Goal: Complete application form

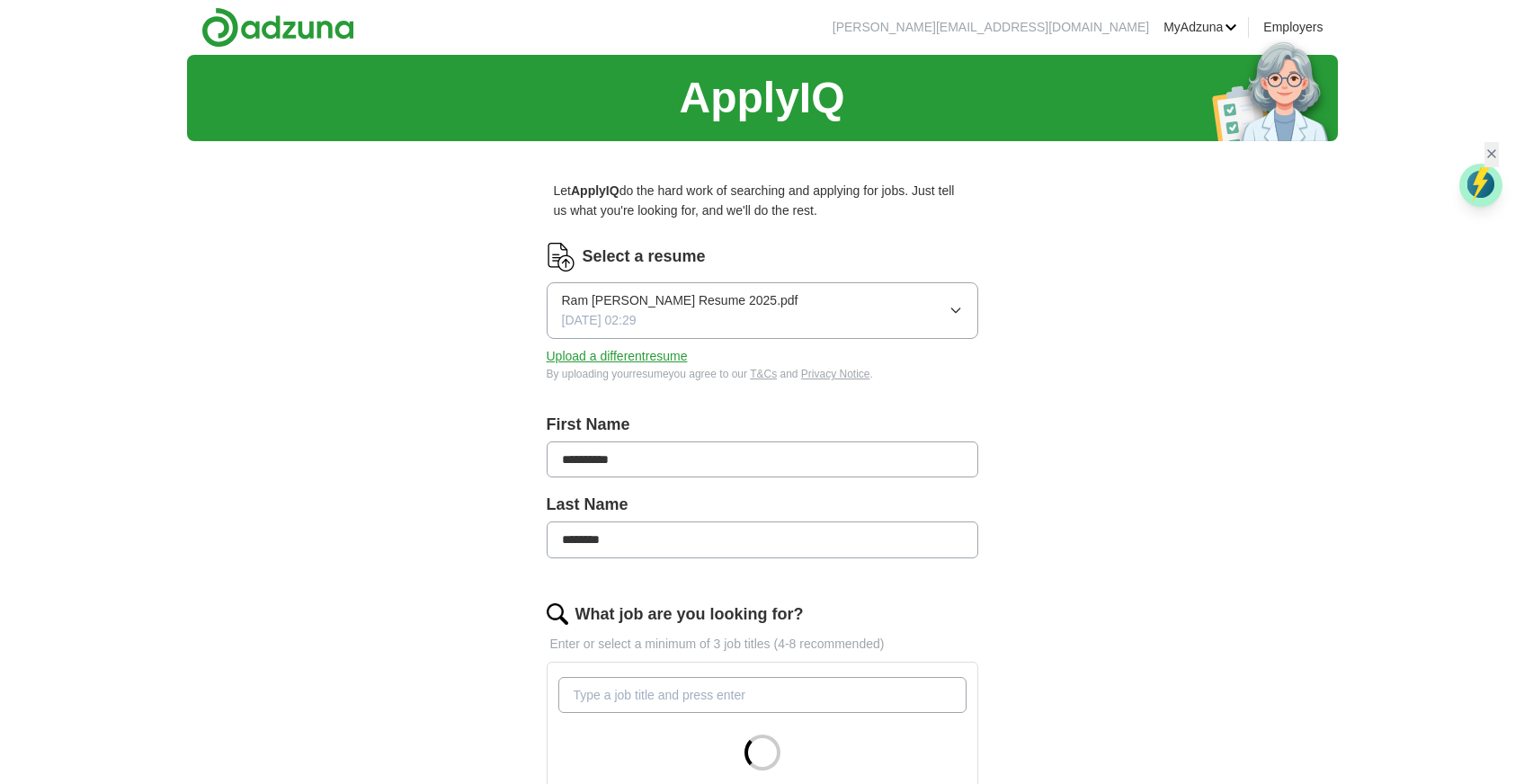
click at [919, 307] on button "Ram [PERSON_NAME] Resume 2025.pdf [DATE] 02:29" at bounding box center [762, 310] width 432 height 56
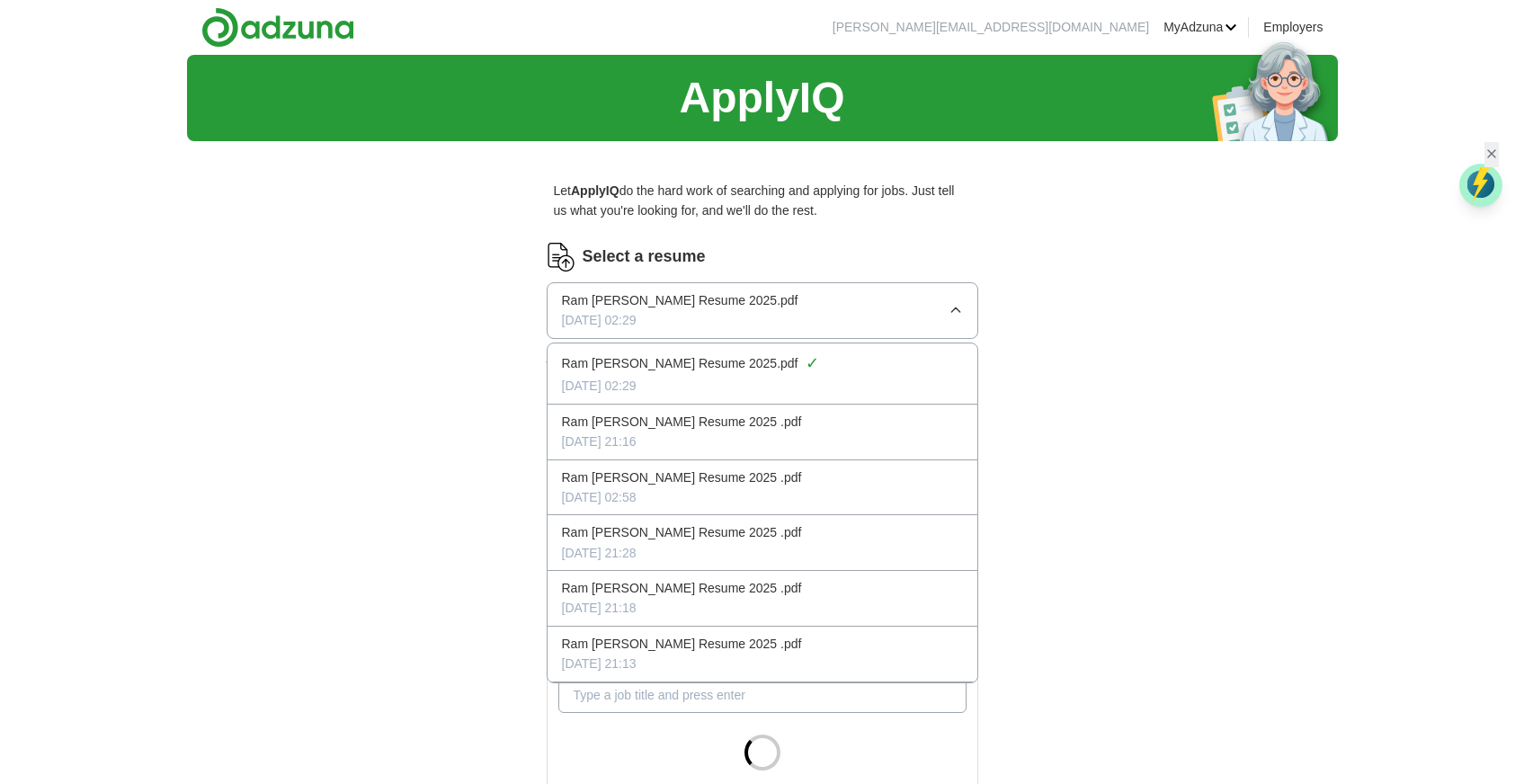
click at [1054, 356] on div "**********" at bounding box center [763, 605] width 1151 height 1101
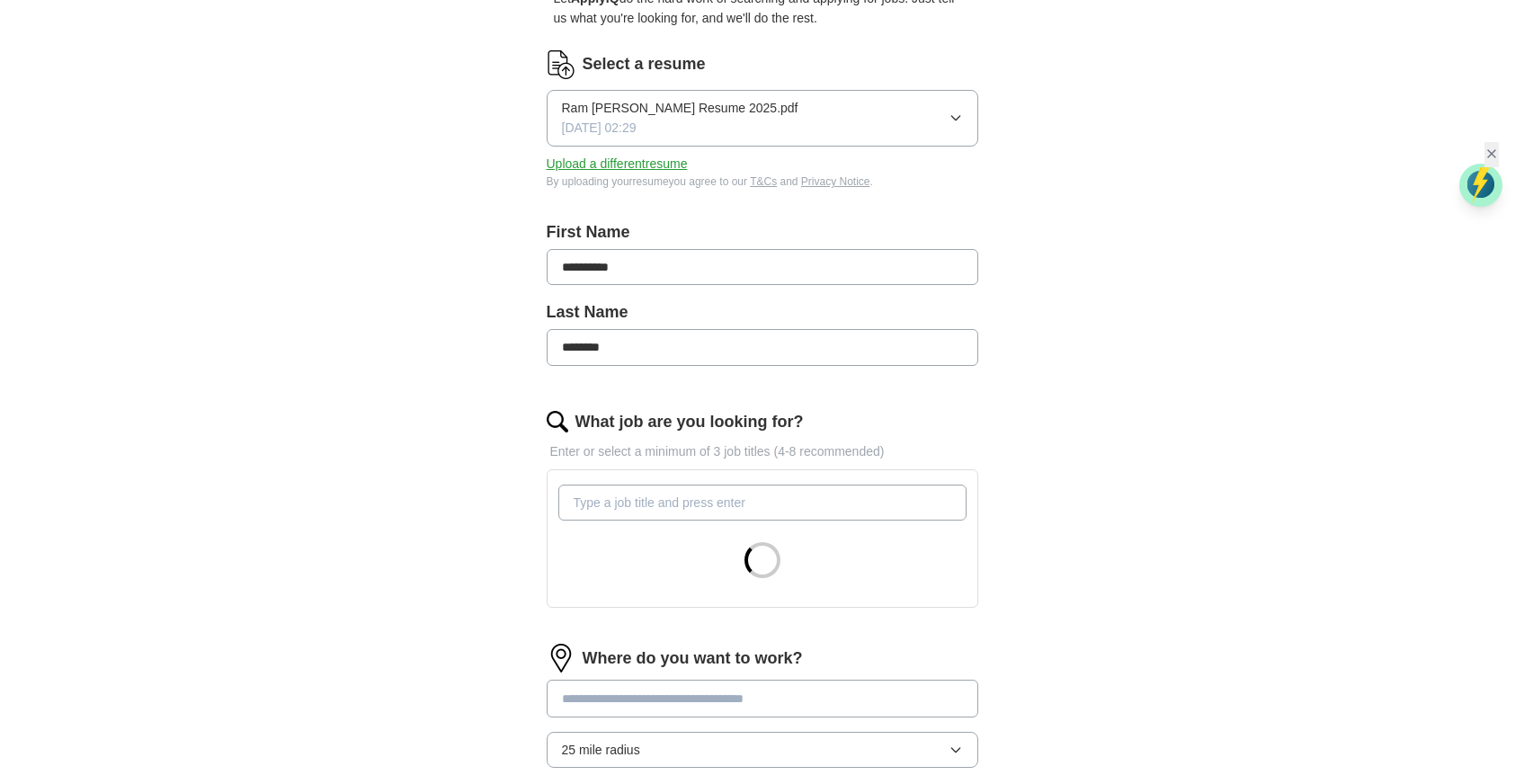
scroll to position [317, 0]
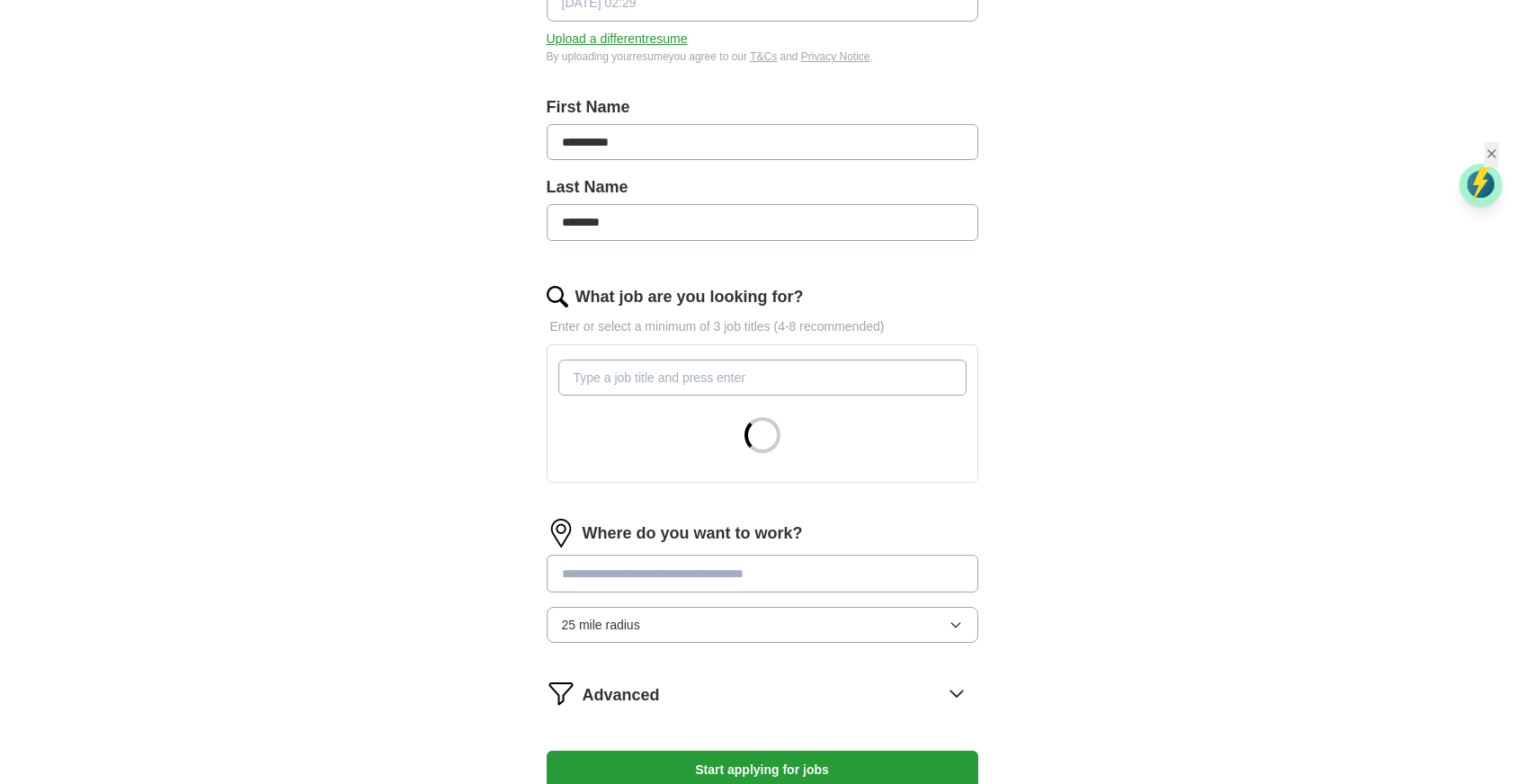
click at [606, 34] on button "Upload a different resume" at bounding box center [616, 39] width 141 height 19
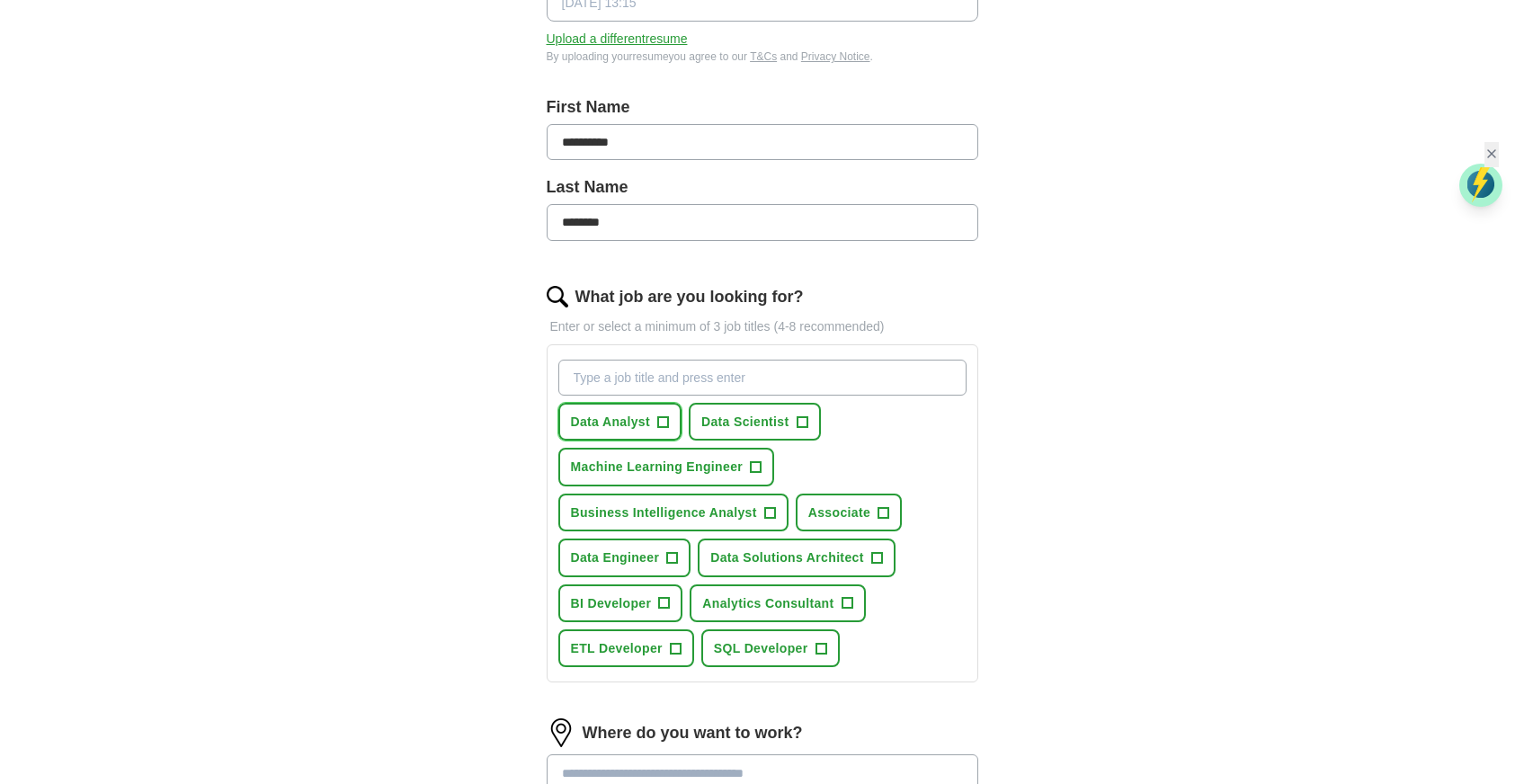
click at [660, 419] on span "+" at bounding box center [662, 421] width 11 height 15
click at [801, 423] on span "+" at bounding box center [802, 421] width 11 height 15
click at [751, 461] on span "+" at bounding box center [756, 467] width 11 height 15
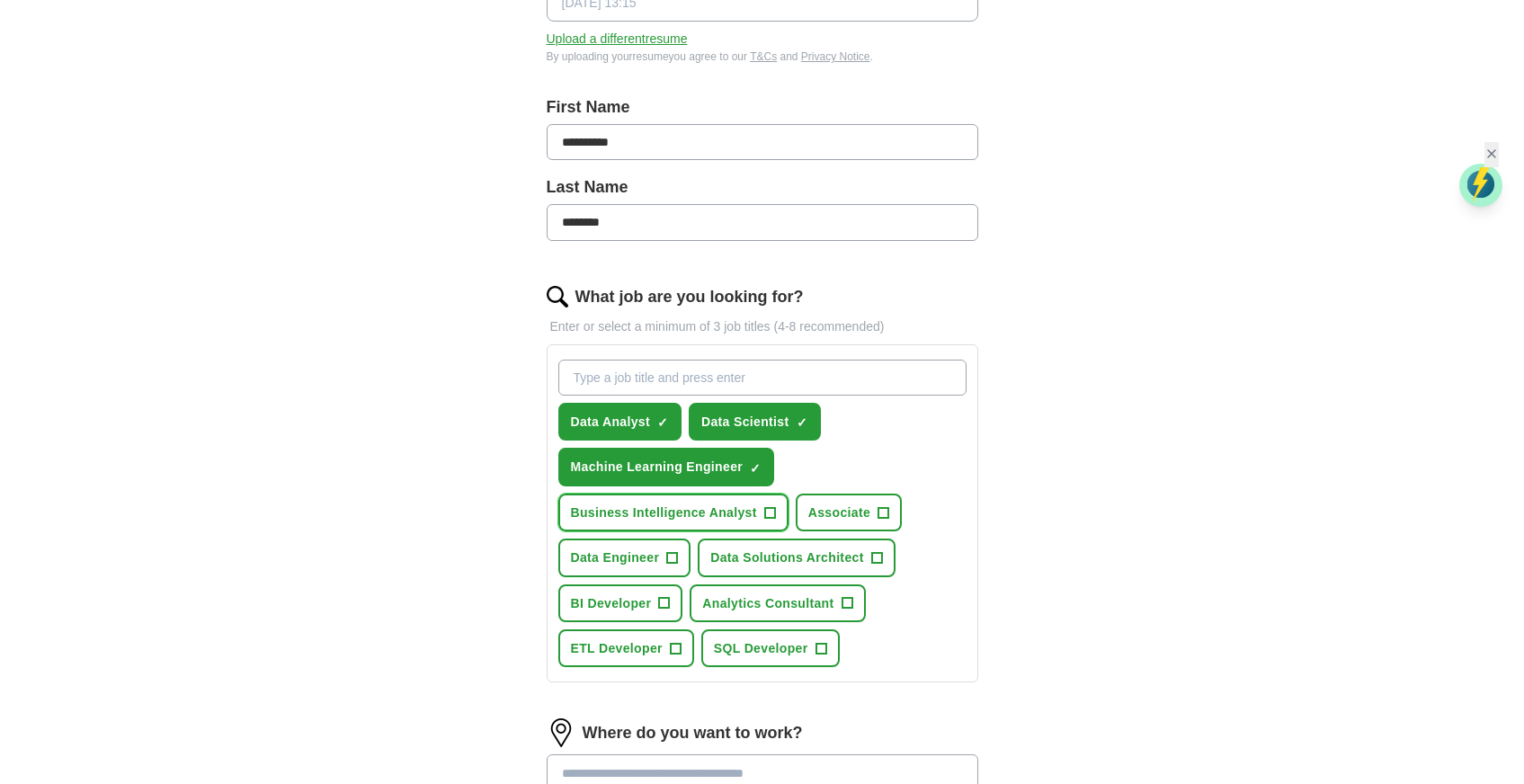
click at [769, 506] on span "+" at bounding box center [769, 512] width 11 height 15
click at [878, 506] on span "+" at bounding box center [883, 512] width 11 height 15
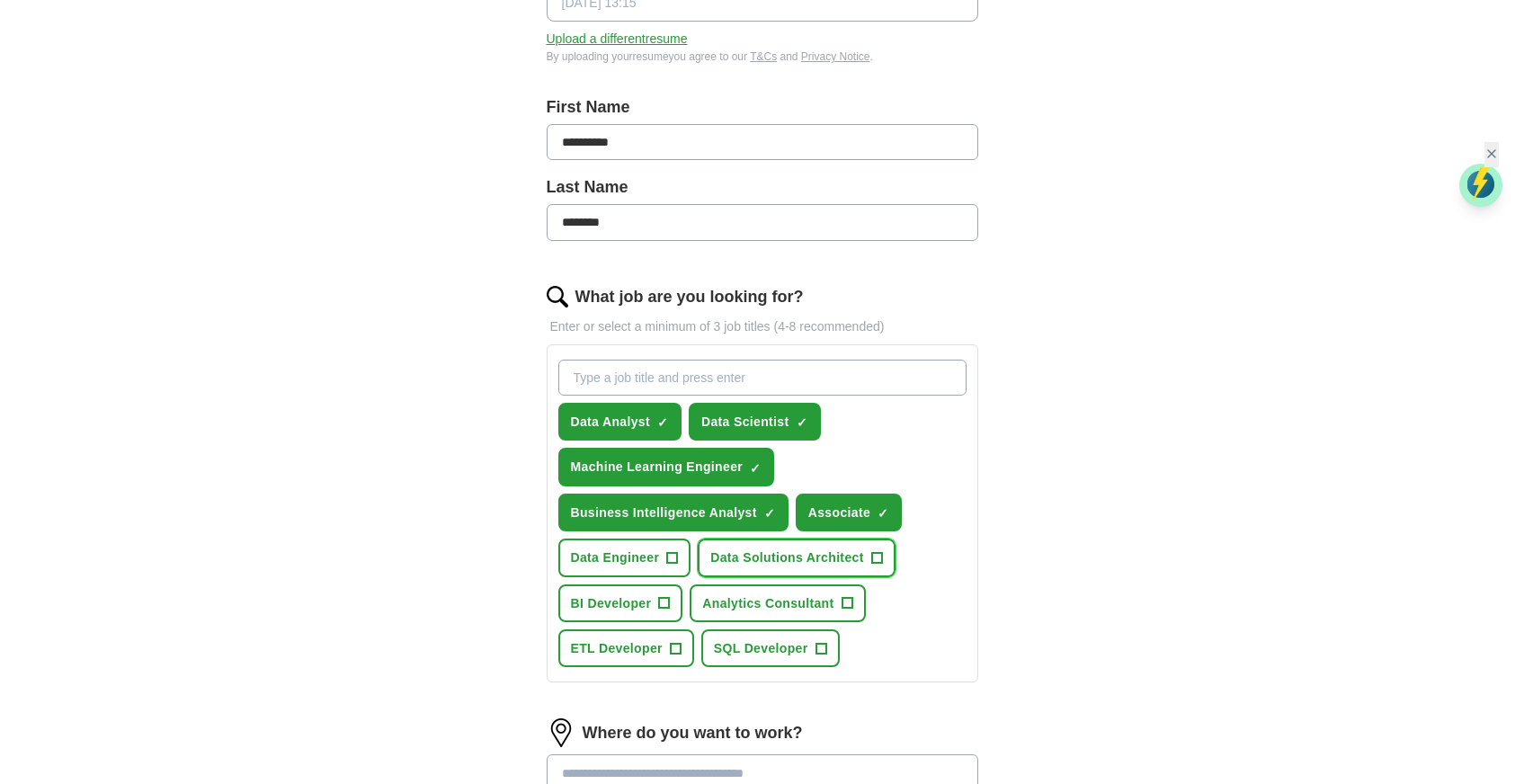
click at [857, 548] on span "Data Solutions Architect" at bounding box center [786, 557] width 152 height 19
click at [847, 584] on button "Analytics Consultant +" at bounding box center [778, 603] width 176 height 38
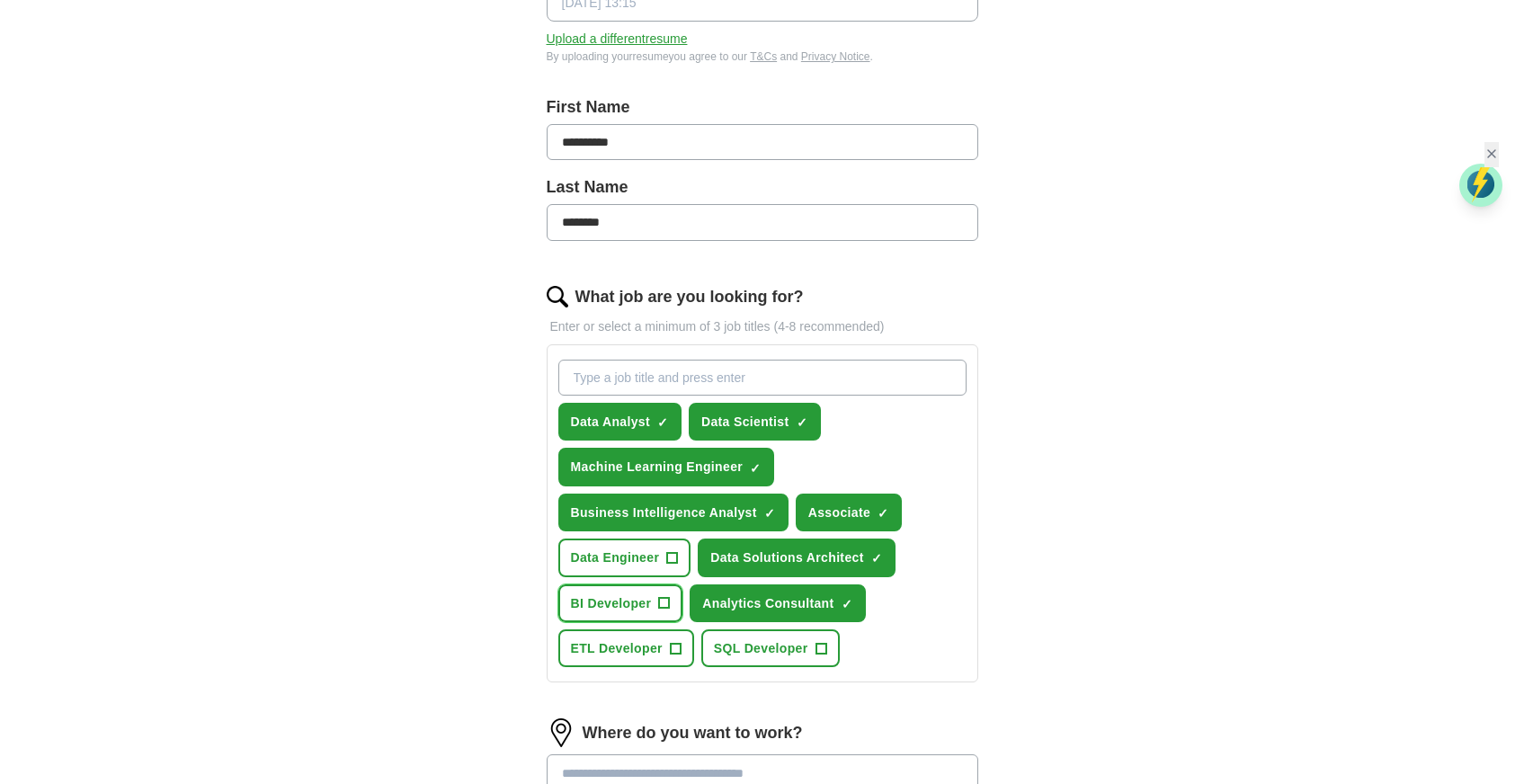
click at [672, 585] on button "BI Developer +" at bounding box center [620, 603] width 125 height 38
click at [652, 551] on span "Data Engineer" at bounding box center [615, 557] width 89 height 19
click at [659, 638] on span "ETL Developer" at bounding box center [616, 648] width 91 height 19
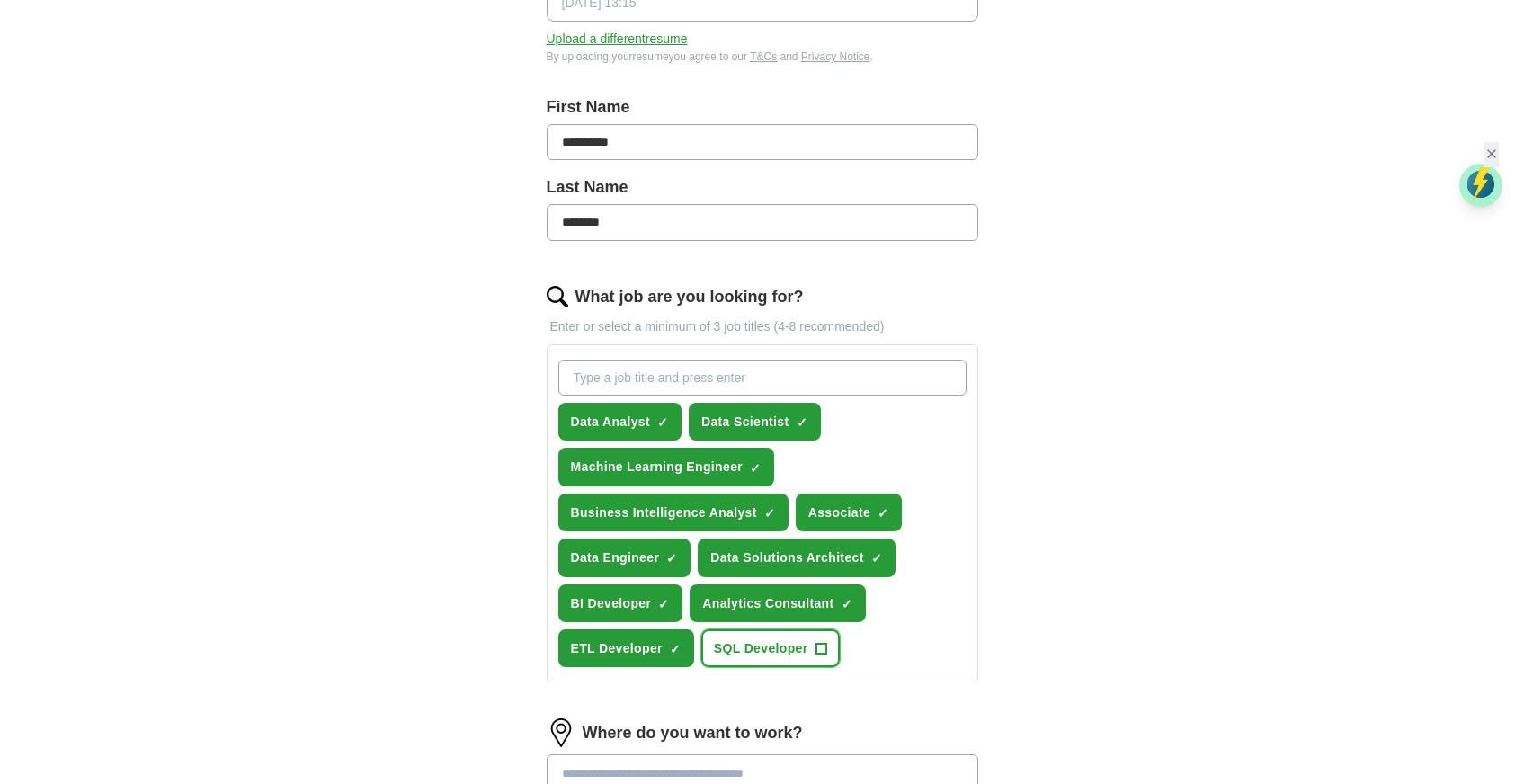
click at [758, 638] on span "SQL Developer" at bounding box center [761, 648] width 94 height 19
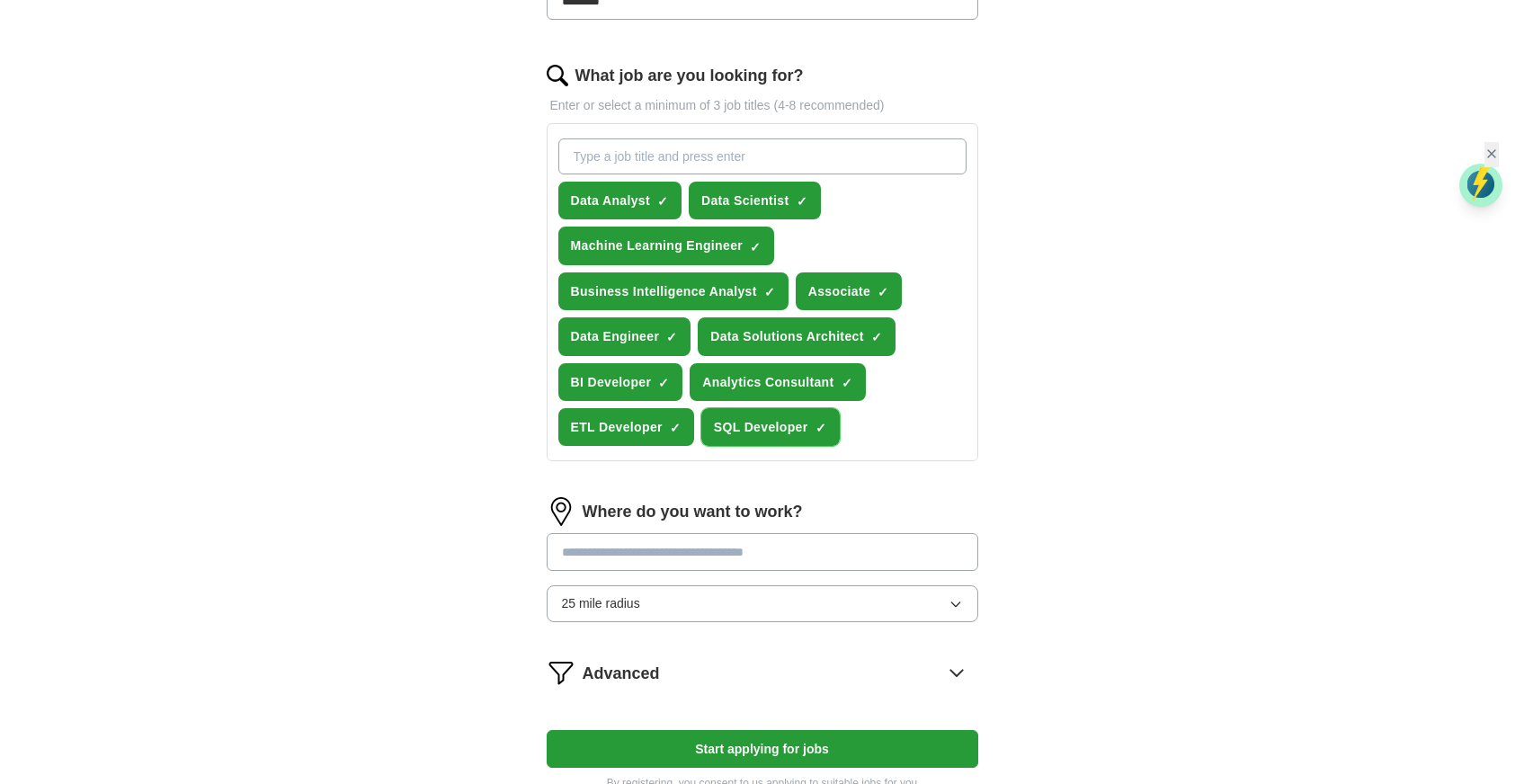
scroll to position [717, 0]
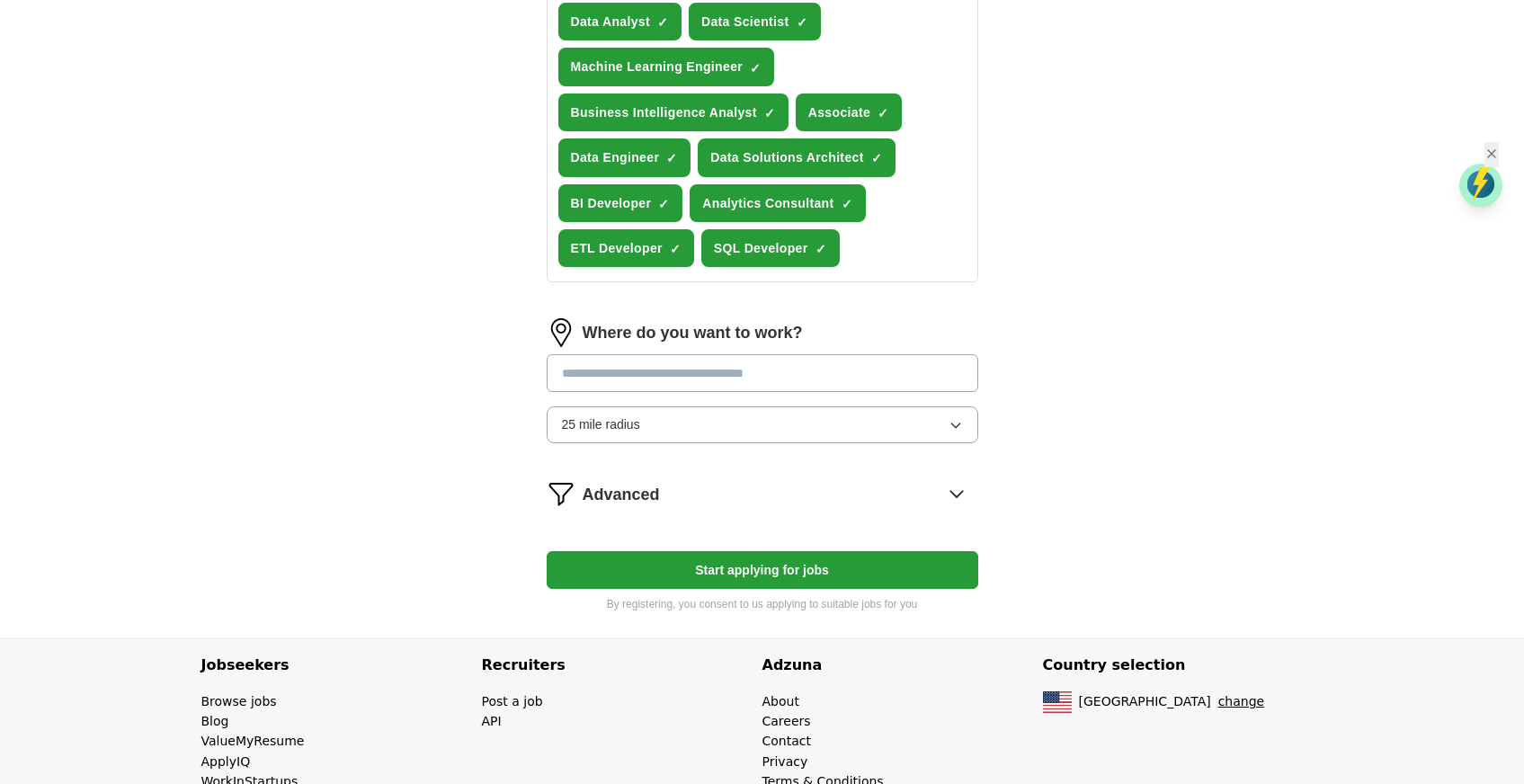
click at [691, 407] on button "25 mile radius" at bounding box center [762, 424] width 432 height 36
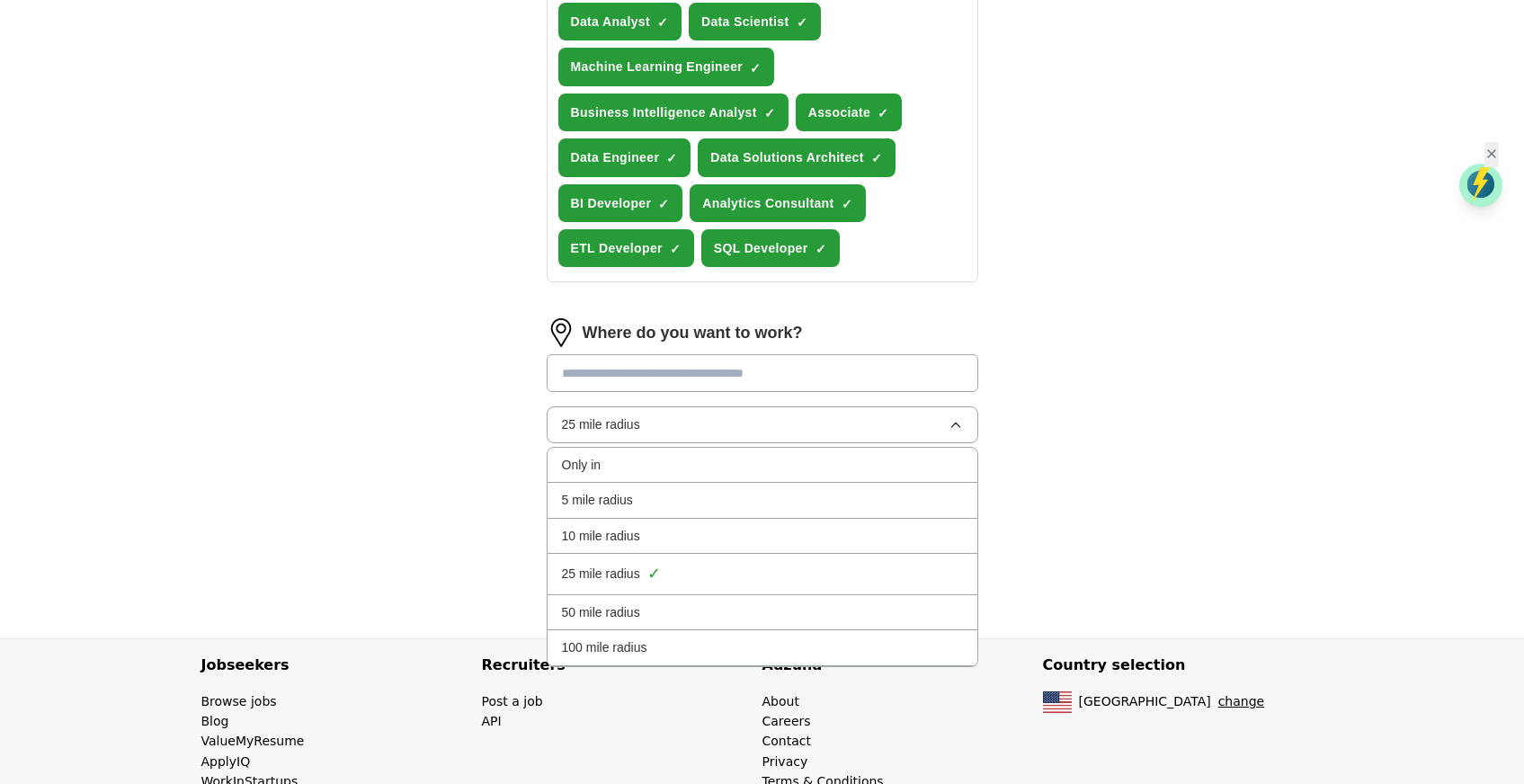
click at [492, 412] on div "**********" at bounding box center [762, 38] width 576 height 1200
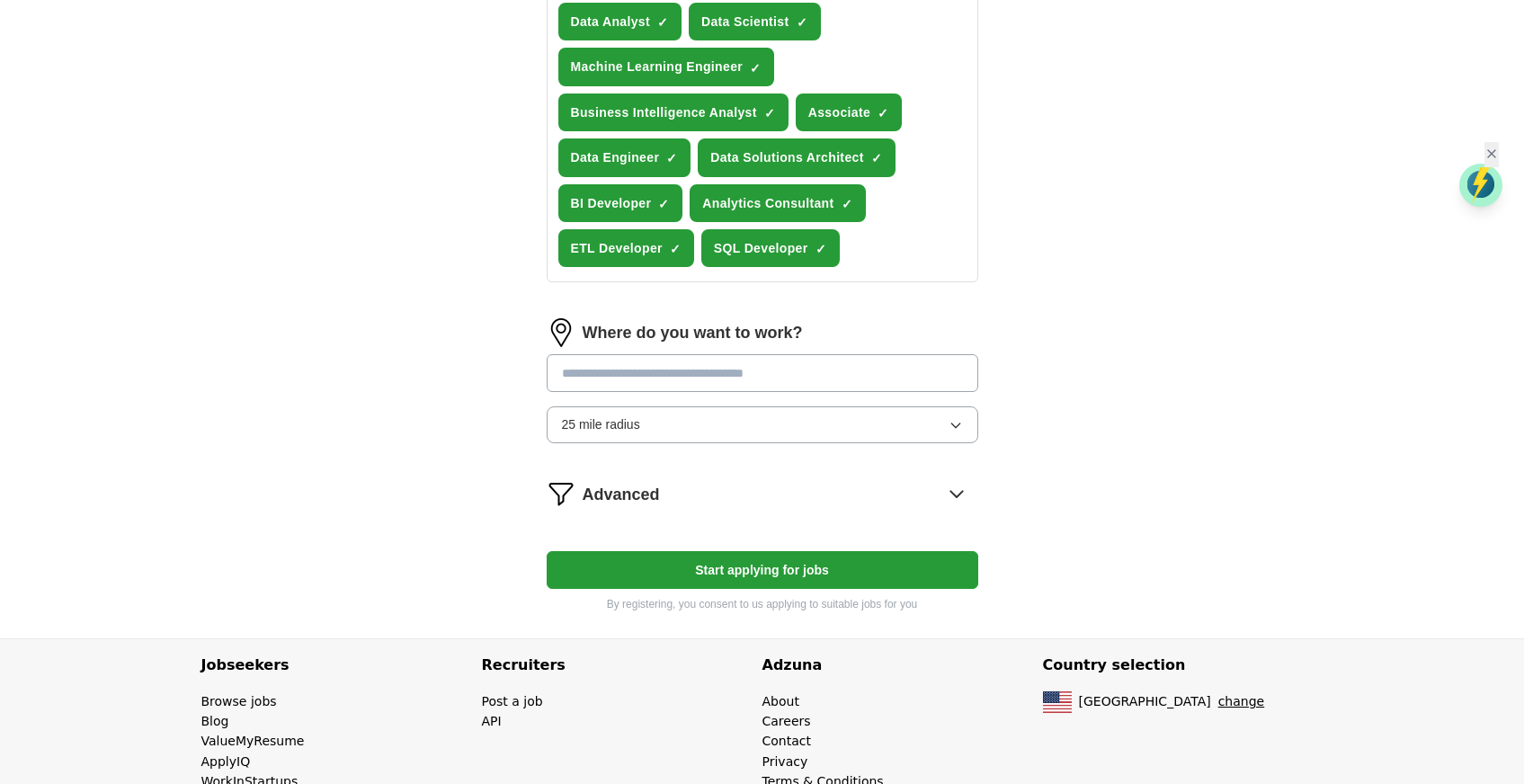
click at [645, 407] on button "25 mile radius" at bounding box center [762, 424] width 432 height 36
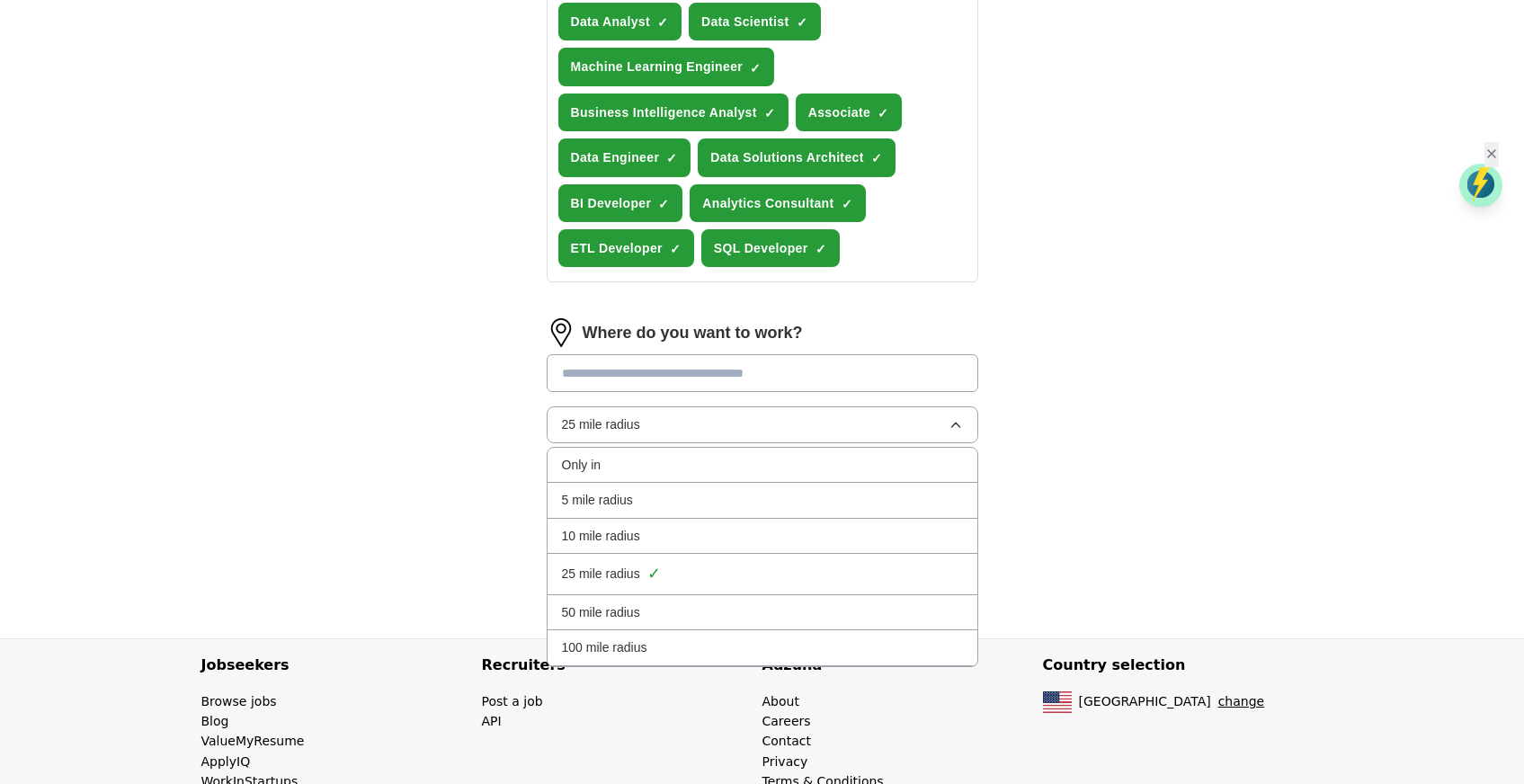
click at [659, 637] on div "100 mile radius" at bounding box center [762, 647] width 401 height 19
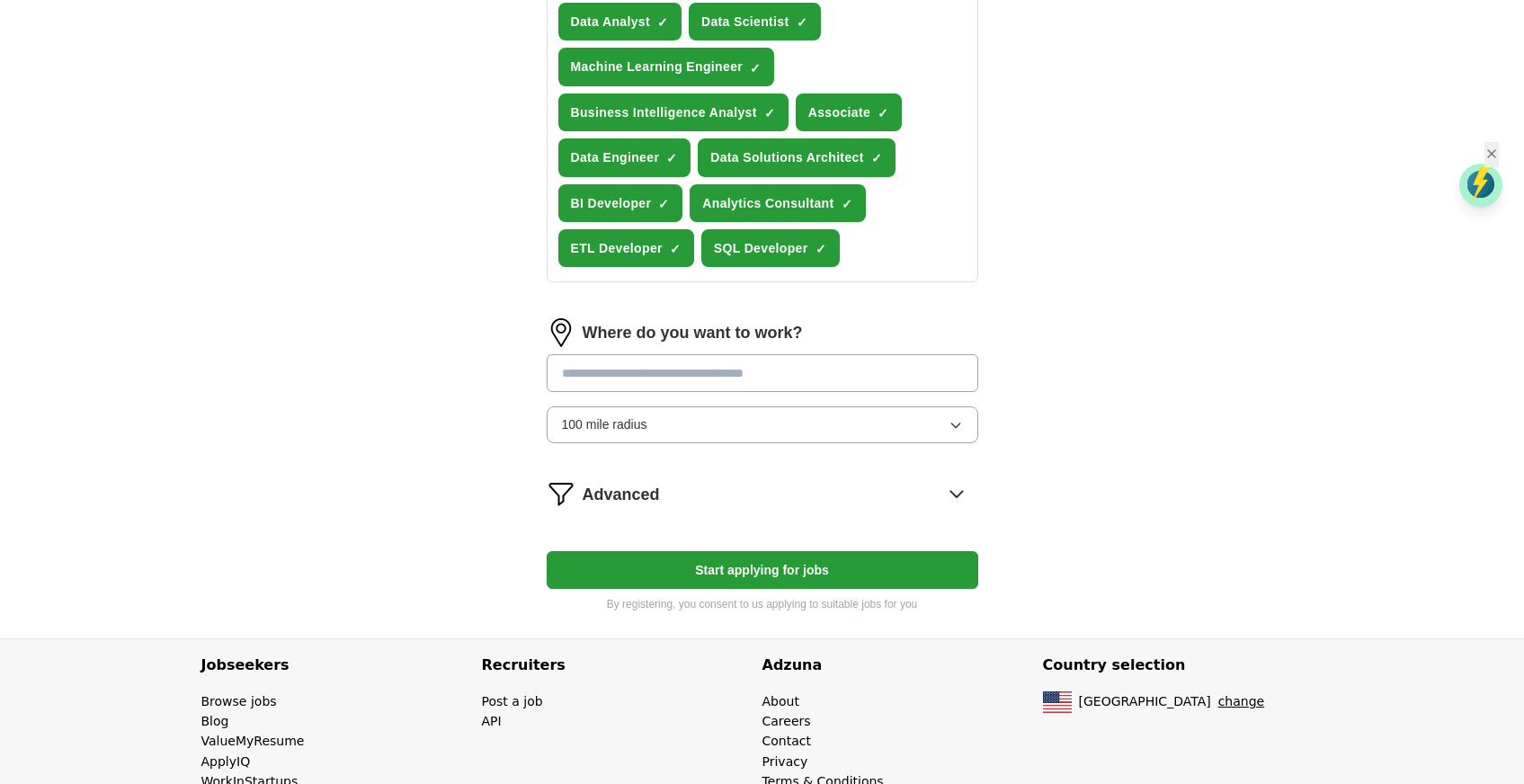
click at [653, 482] on span "Advanced" at bounding box center [621, 495] width 78 height 26
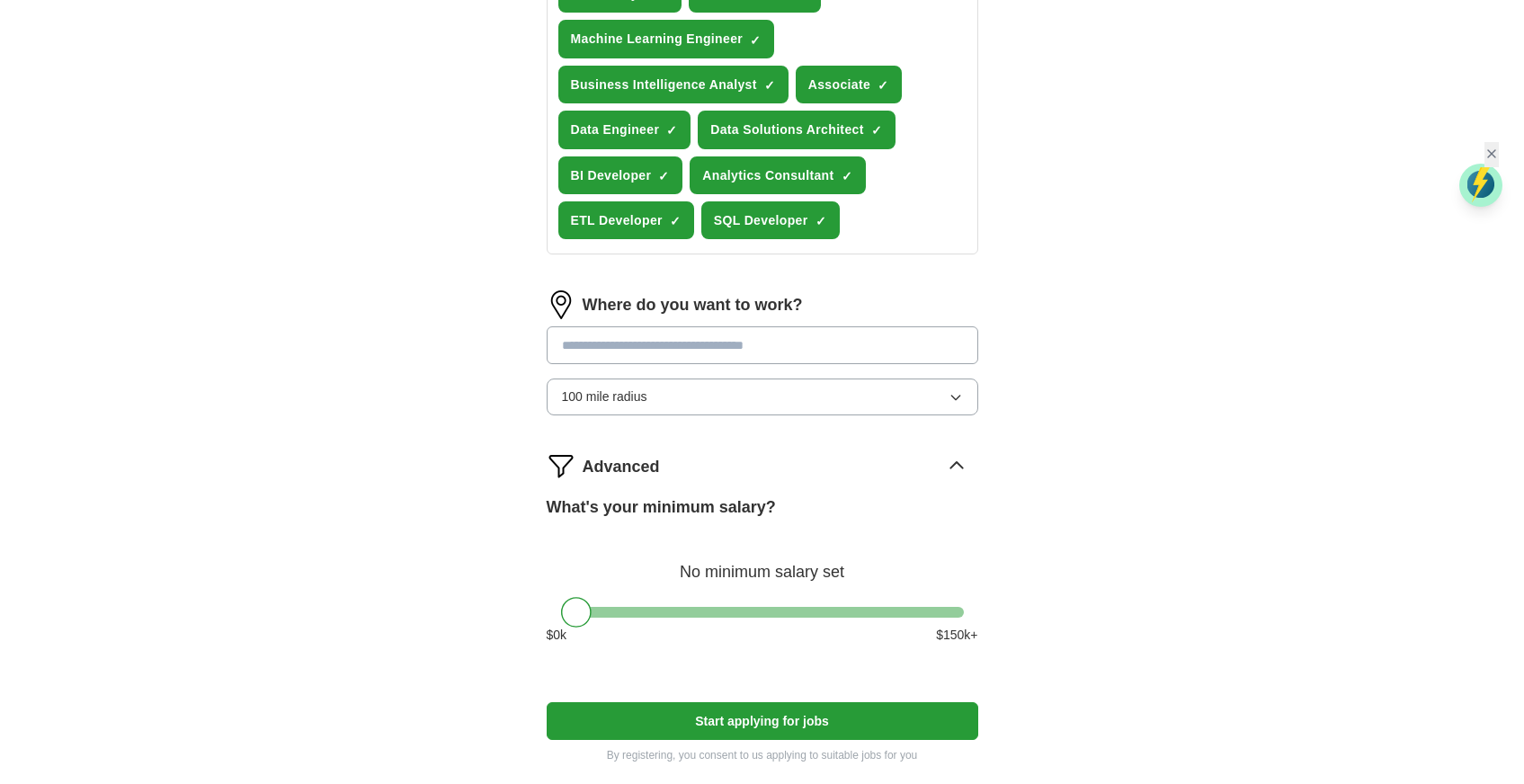
scroll to position [752, 0]
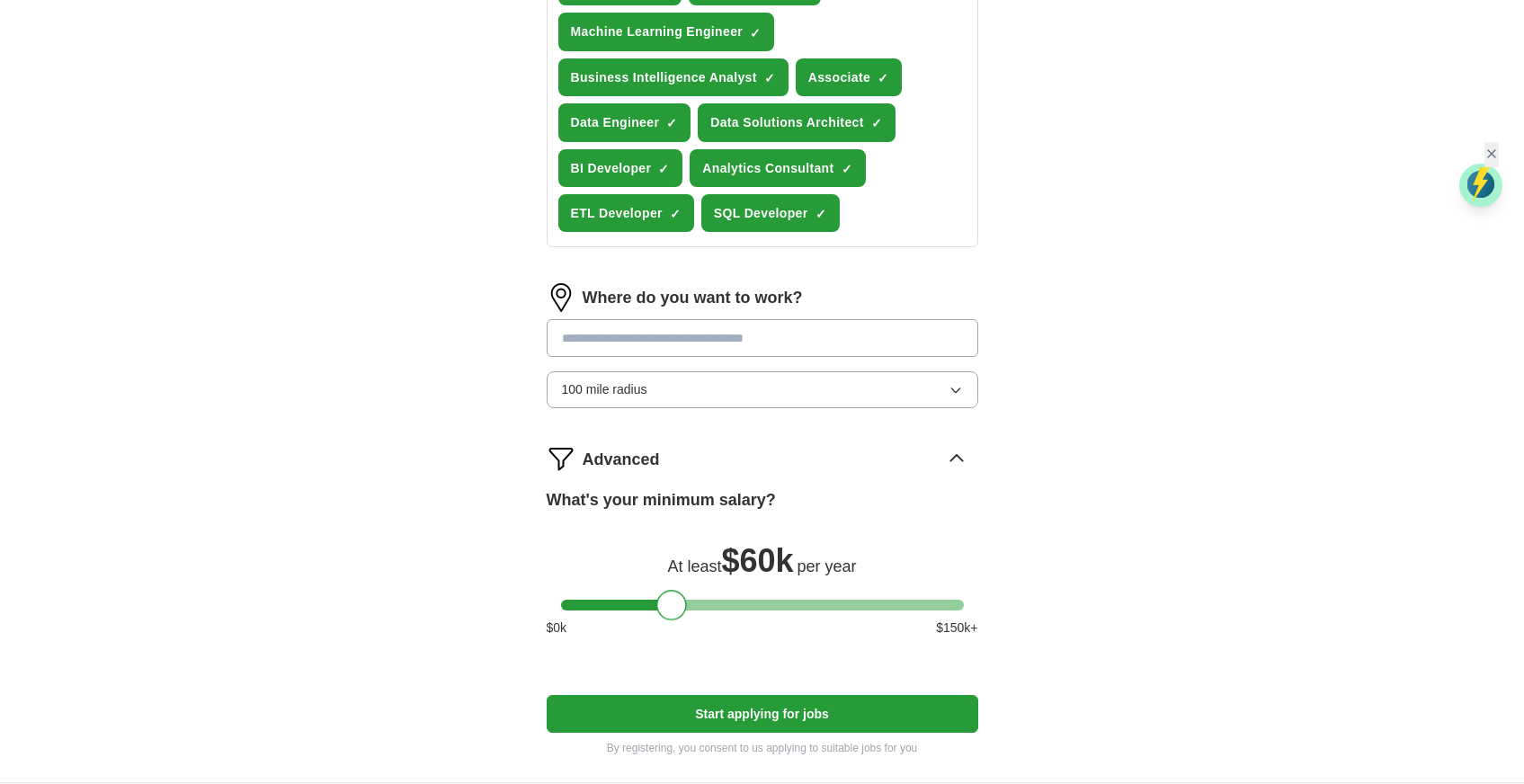
drag, startPoint x: 579, startPoint y: 585, endPoint x: 673, endPoint y: 587, distance: 94.0
click at [673, 590] on div at bounding box center [671, 604] width 30 height 30
click at [700, 695] on button "Start applying for jobs" at bounding box center [762, 713] width 432 height 38
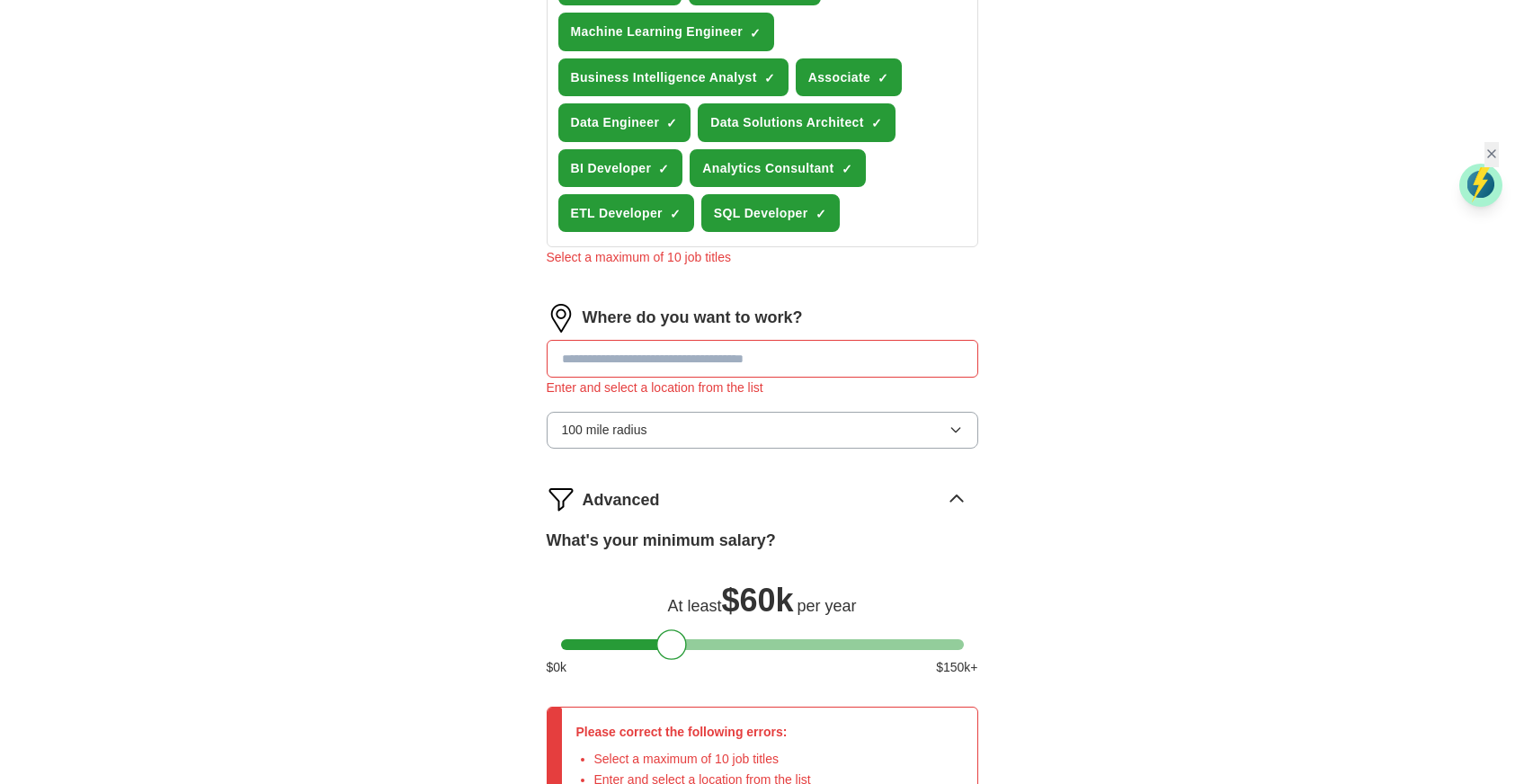
click at [687, 351] on input at bounding box center [762, 358] width 432 height 38
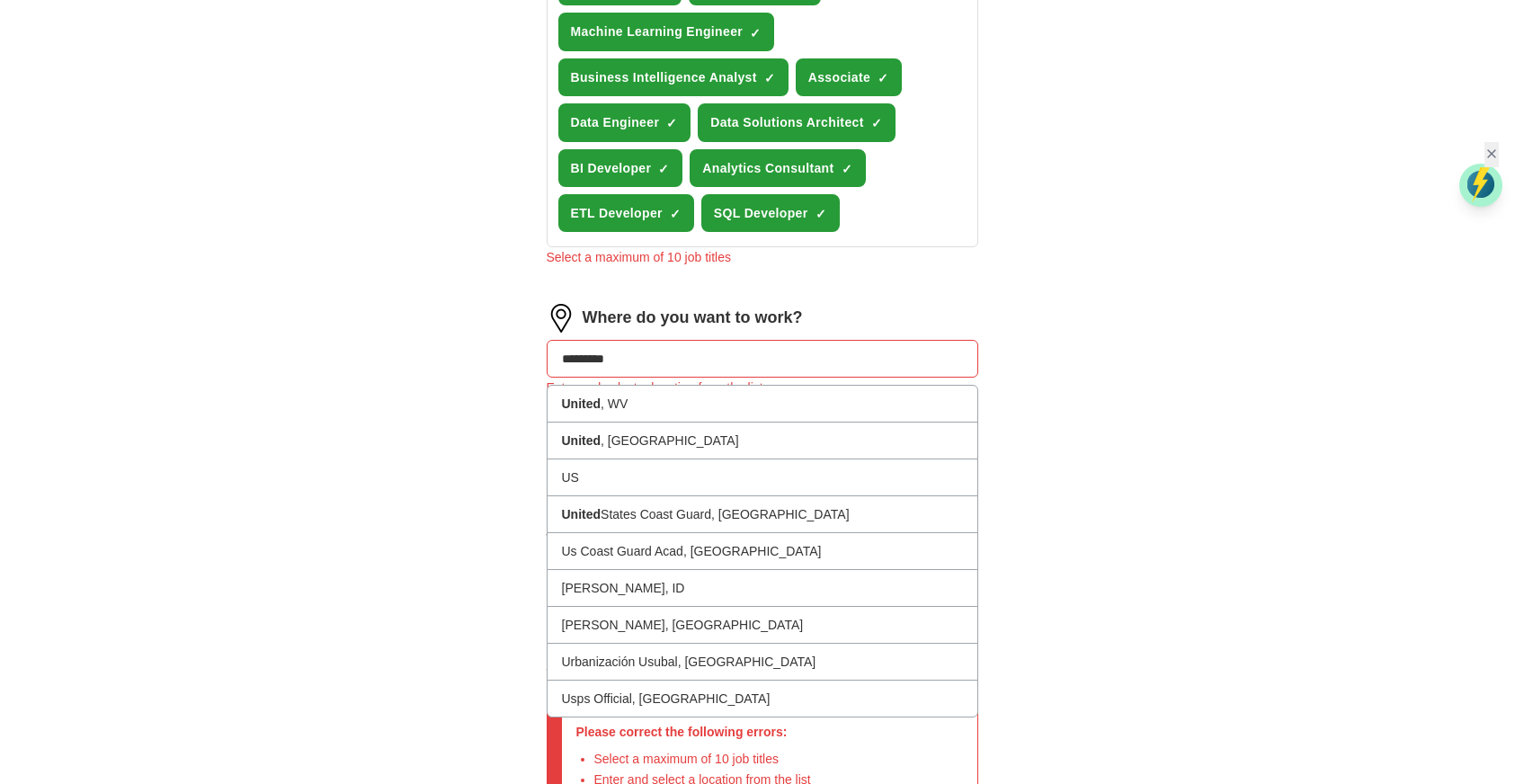
type input "**********"
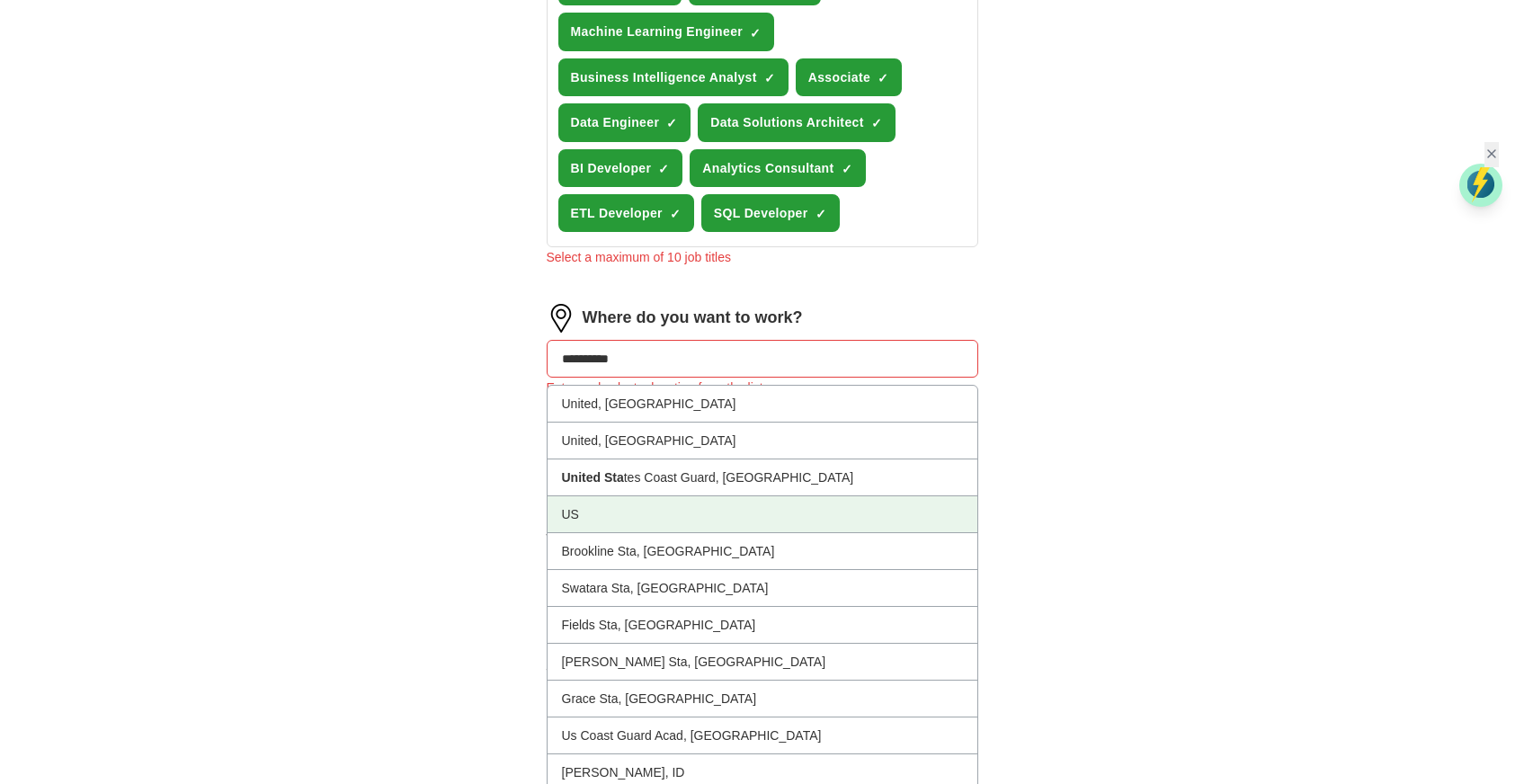
click at [644, 496] on li "US" at bounding box center [762, 514] width 430 height 37
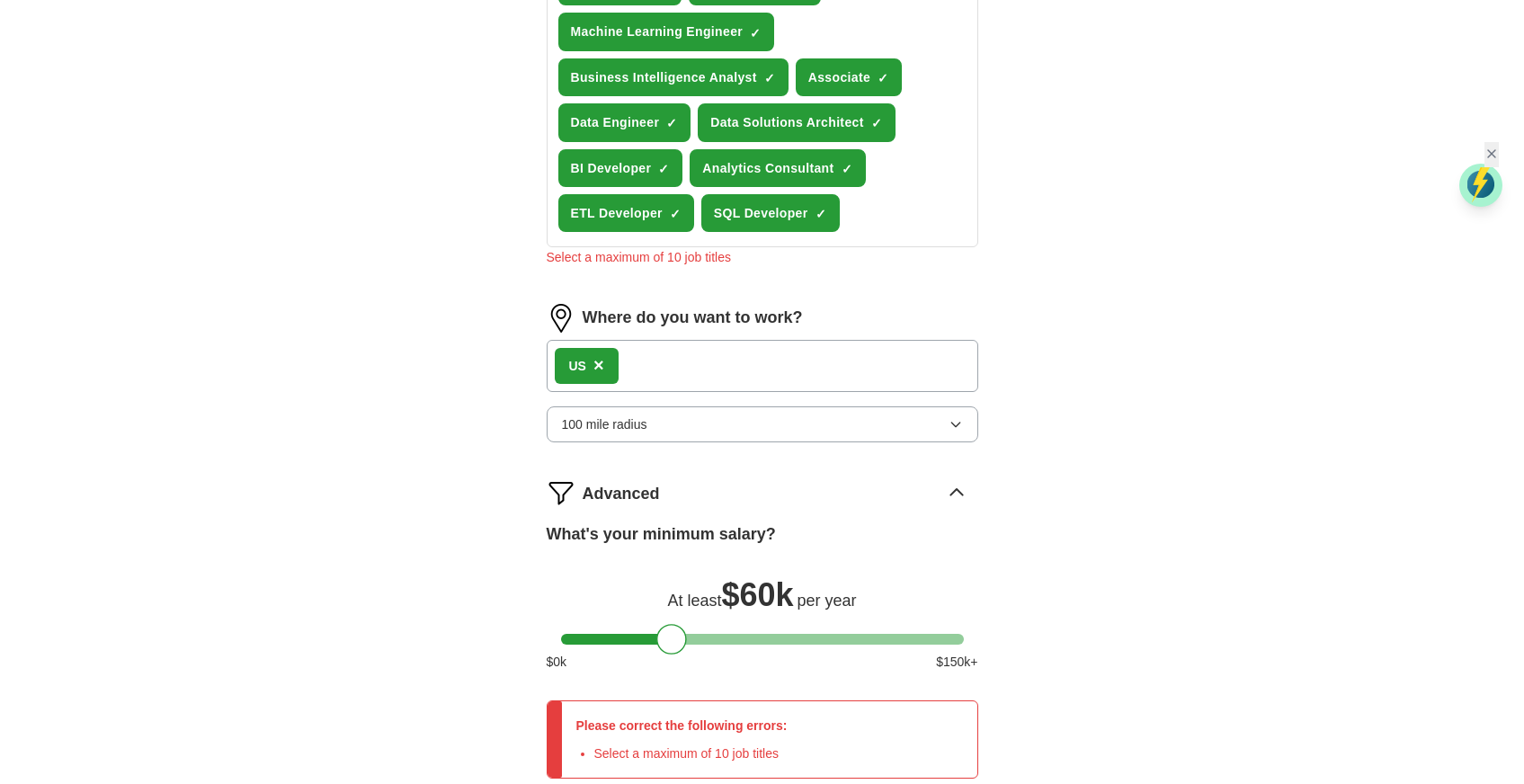
scroll to position [1026, 0]
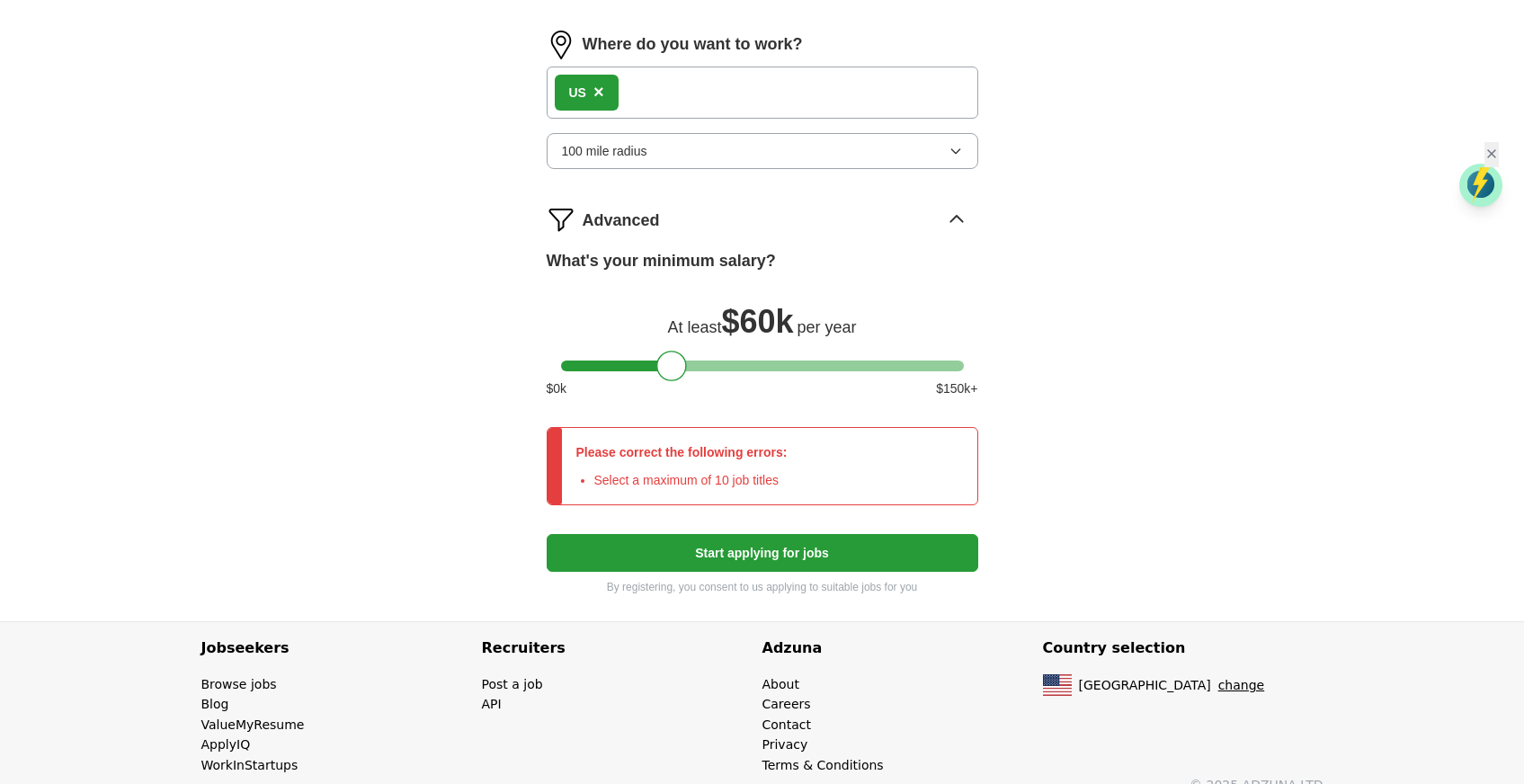
click at [682, 534] on button "Start applying for jobs" at bounding box center [762, 552] width 432 height 38
click at [784, 534] on button "Start applying for jobs" at bounding box center [762, 552] width 432 height 38
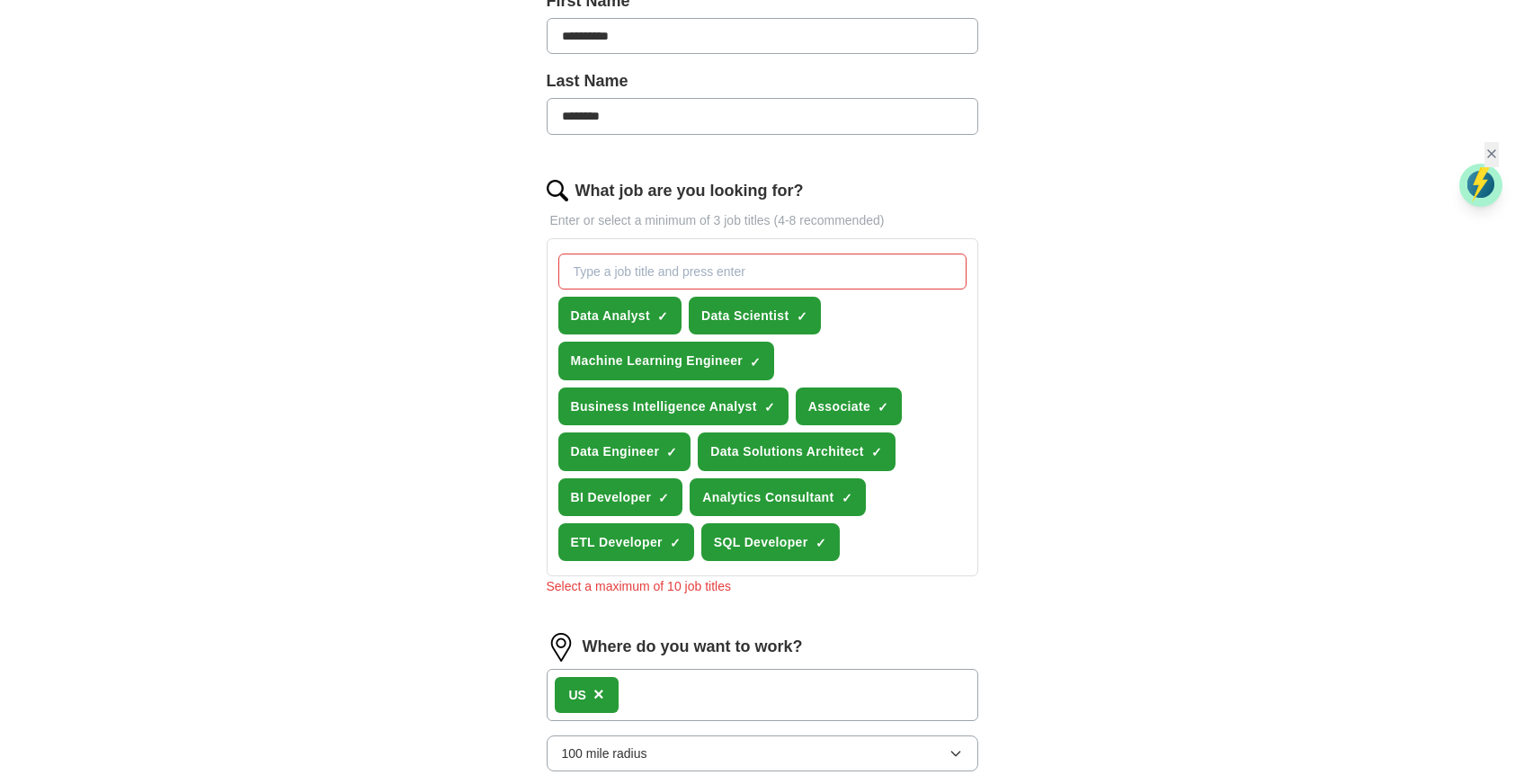
scroll to position [422, 0]
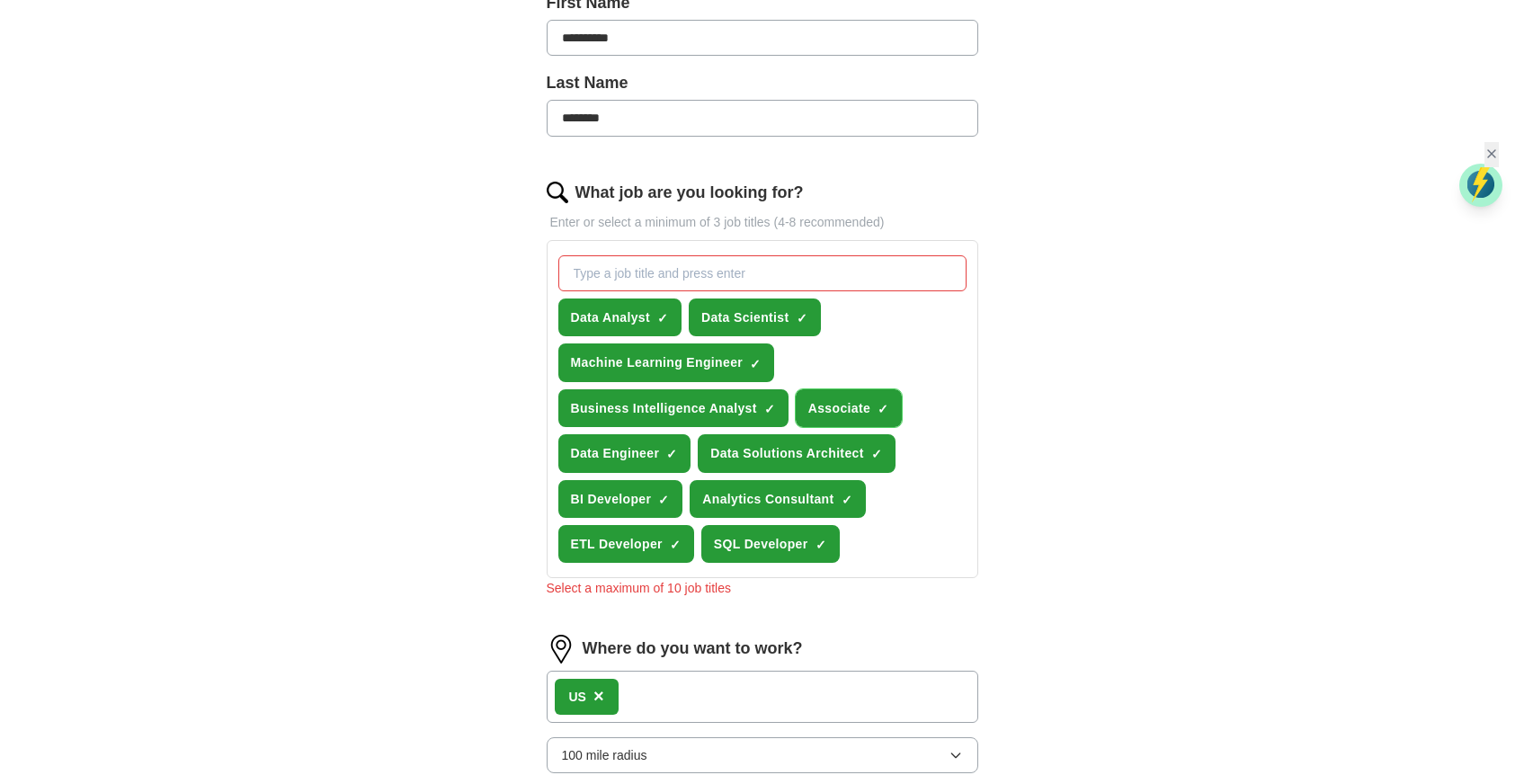
click at [0, 0] on span "×" at bounding box center [0, 0] width 0 height 0
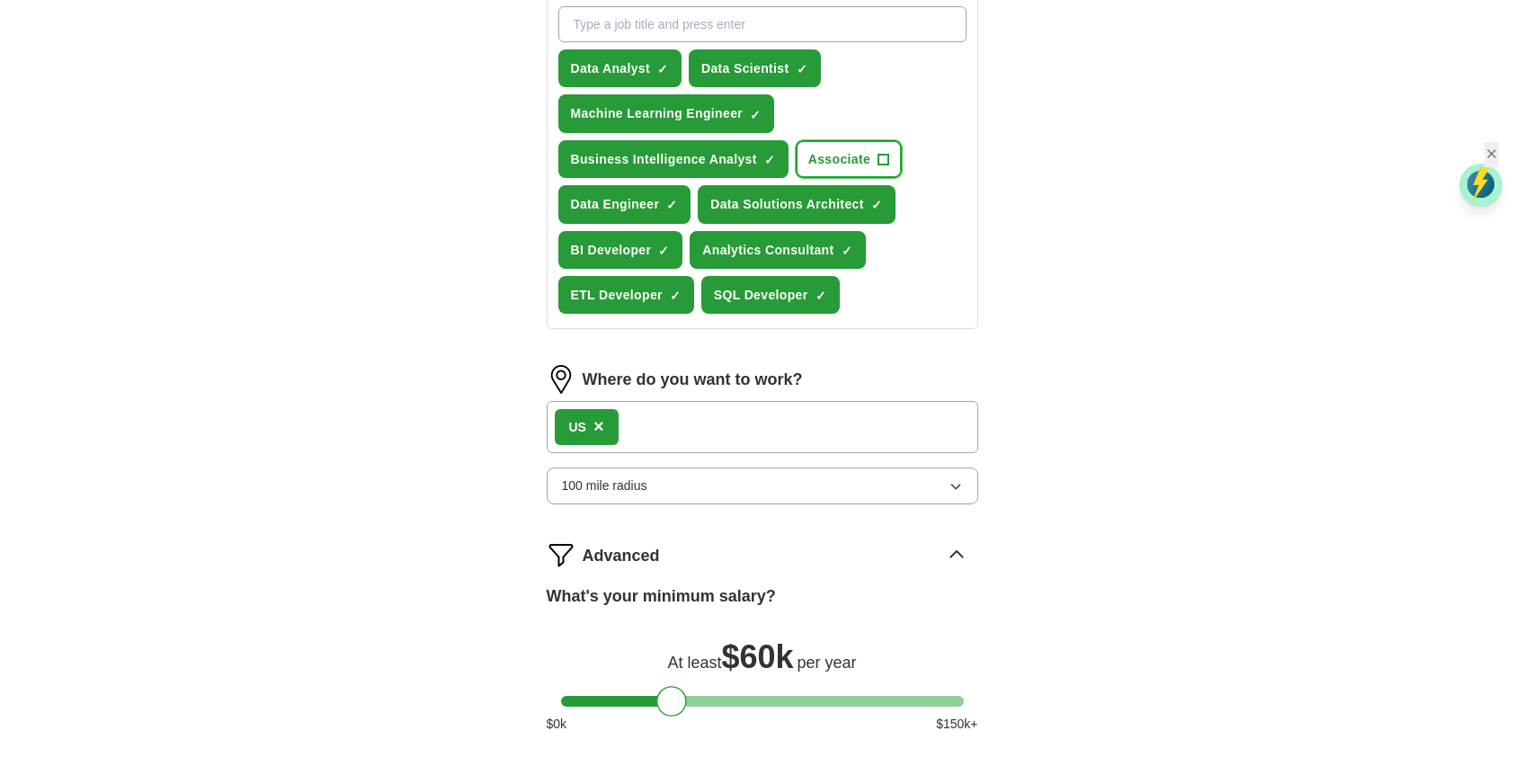
scroll to position [928, 0]
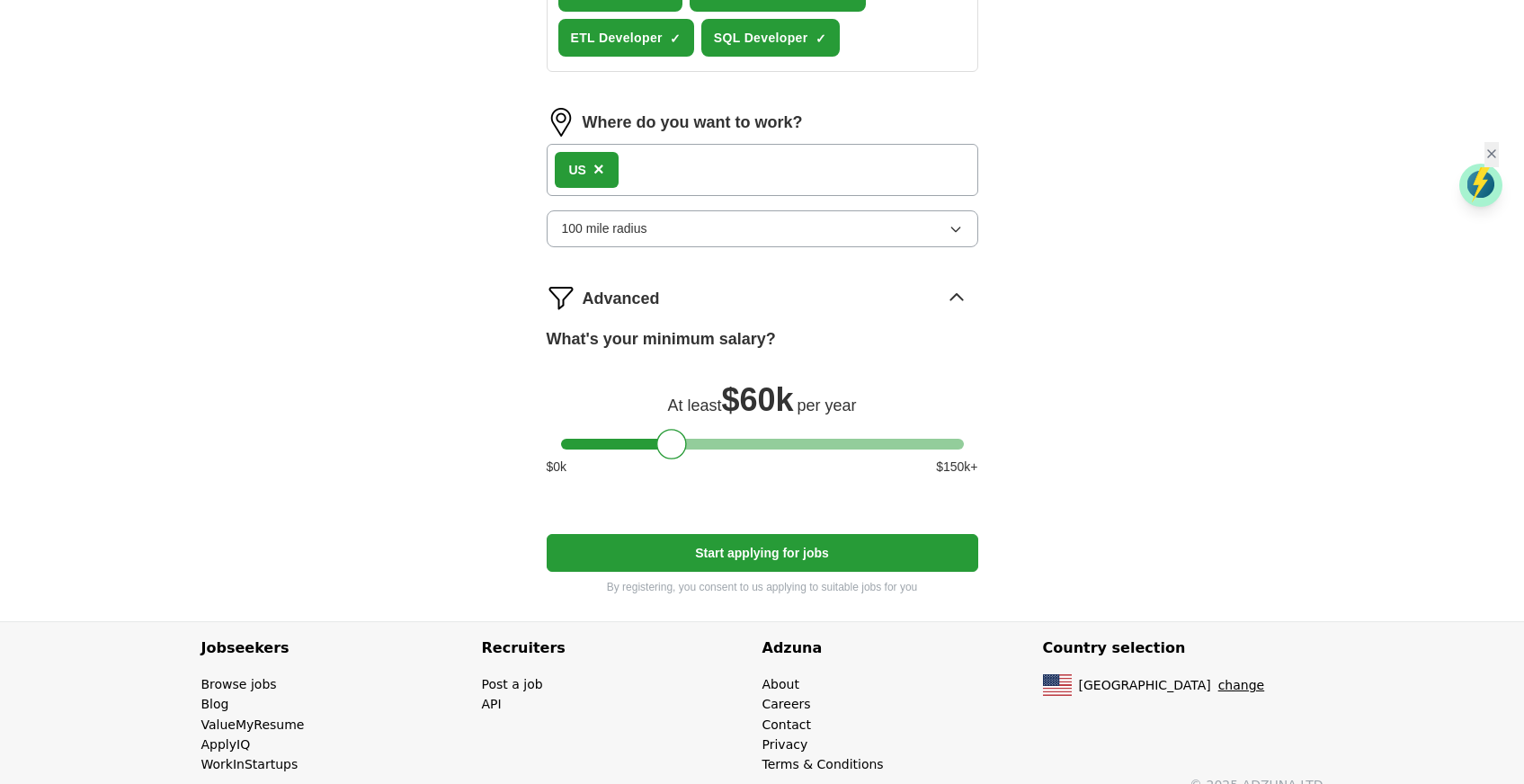
click at [781, 539] on button "Start applying for jobs" at bounding box center [762, 552] width 432 height 38
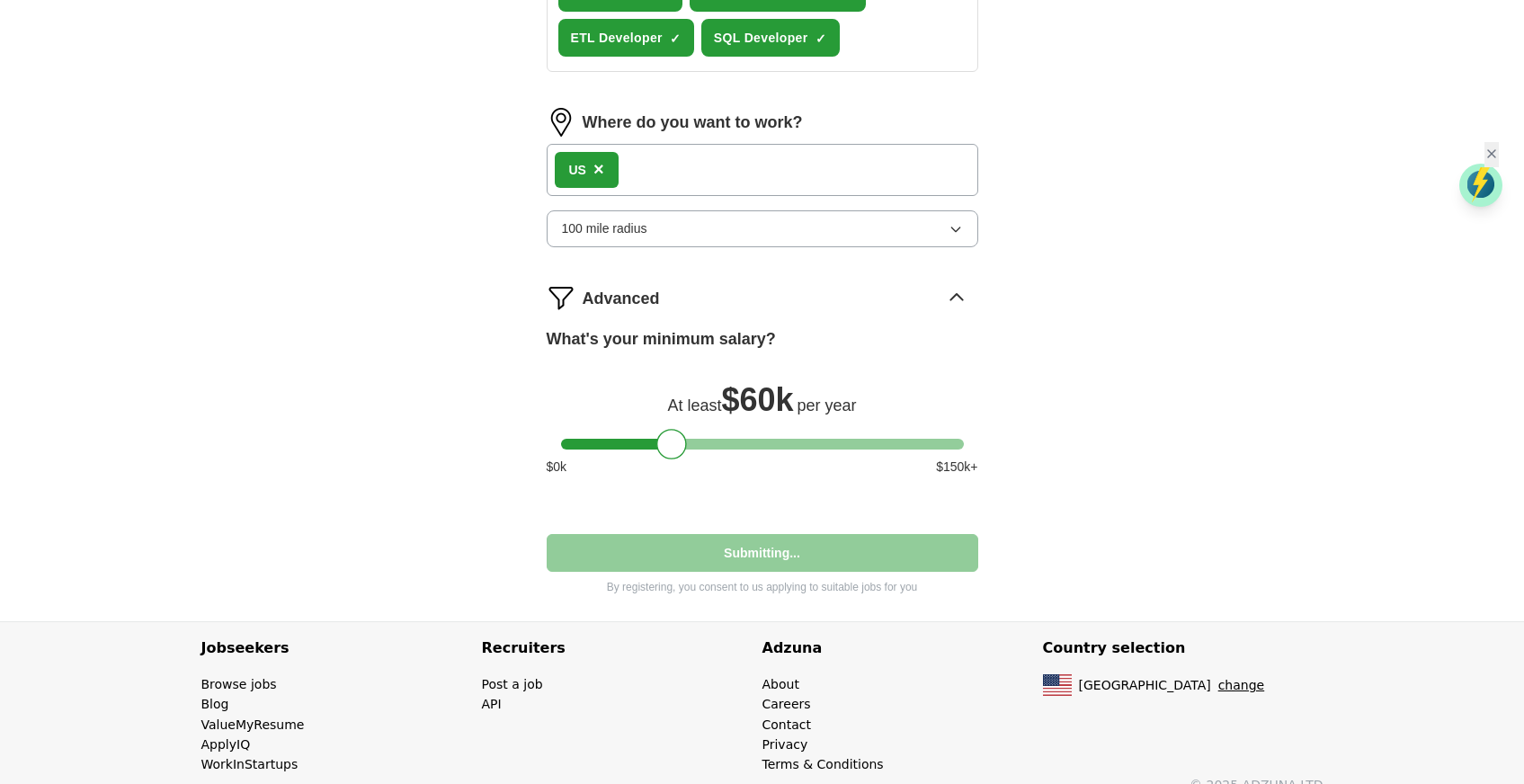
select select "**"
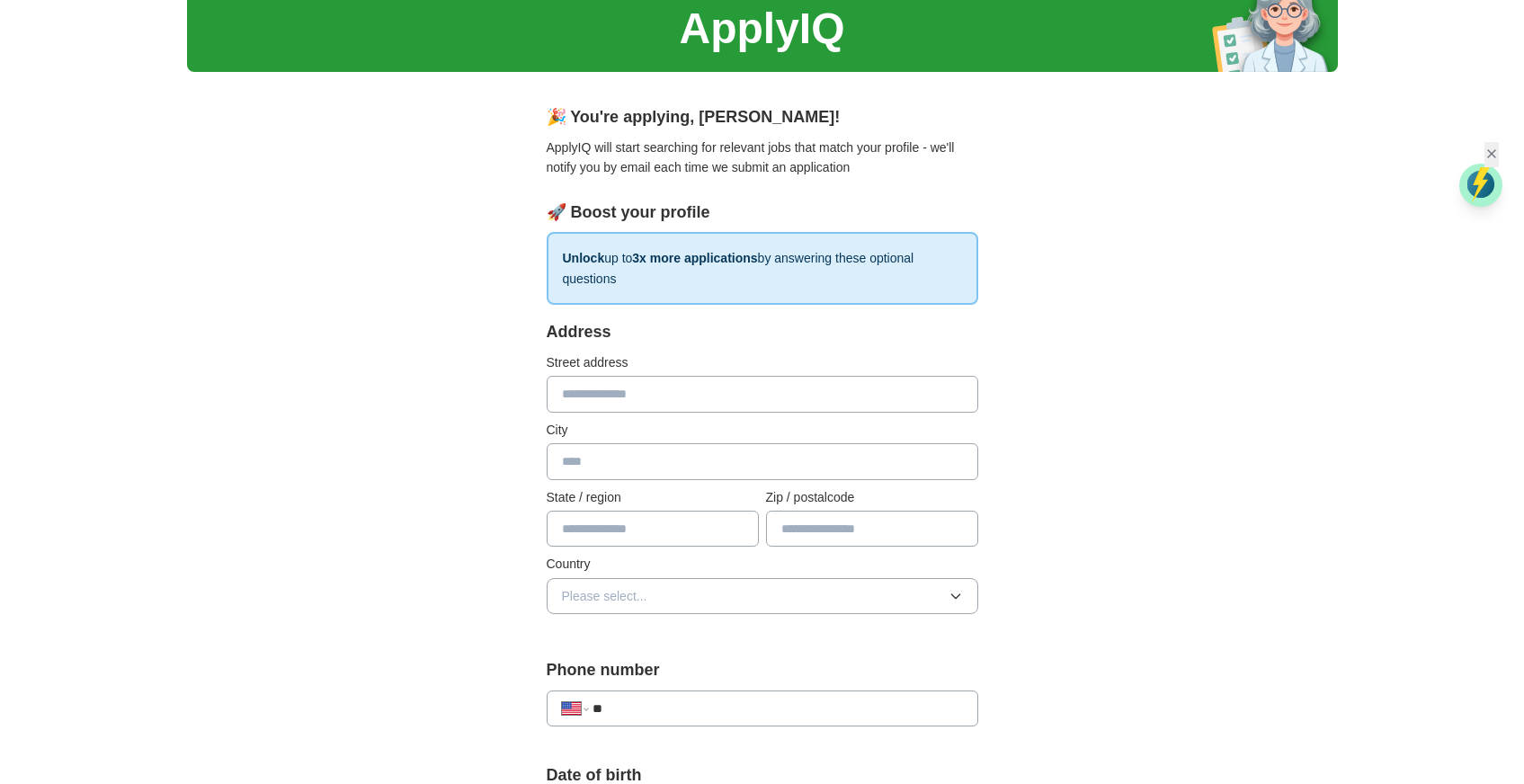
scroll to position [140, 0]
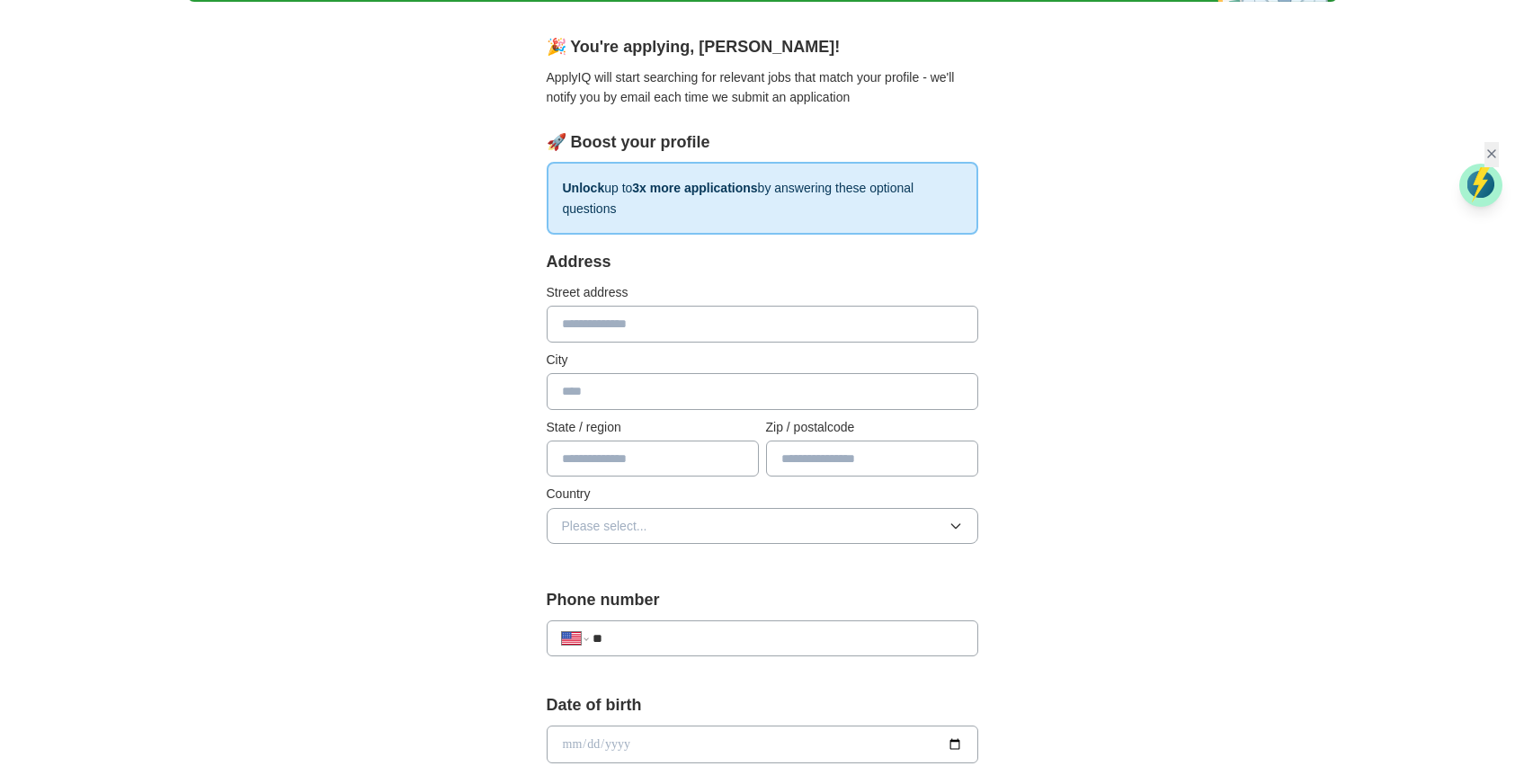
click at [729, 340] on input "text" at bounding box center [762, 323] width 432 height 36
type input "**********"
type input "*******"
type input "**"
type input "**********"
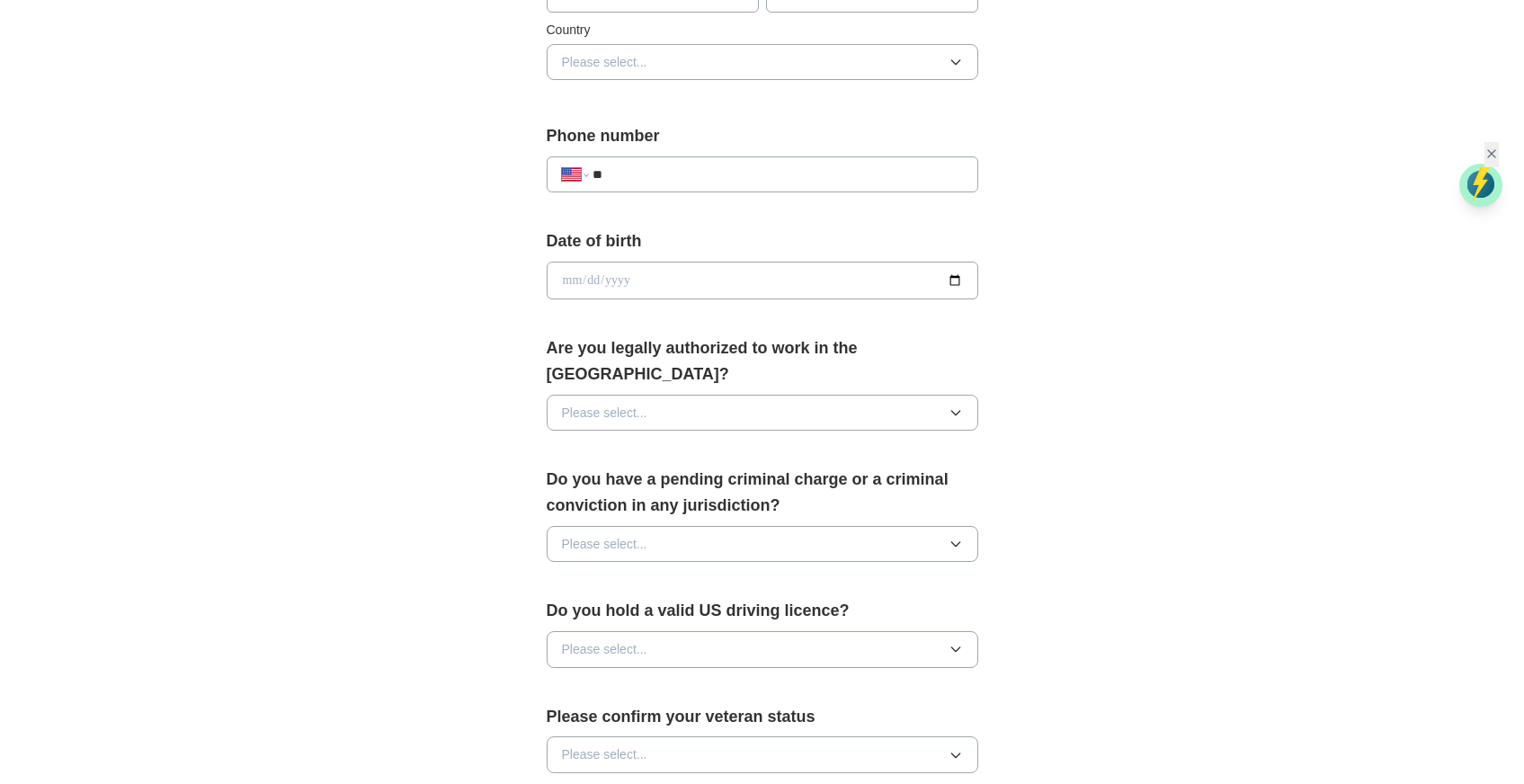
scroll to position [731, 0]
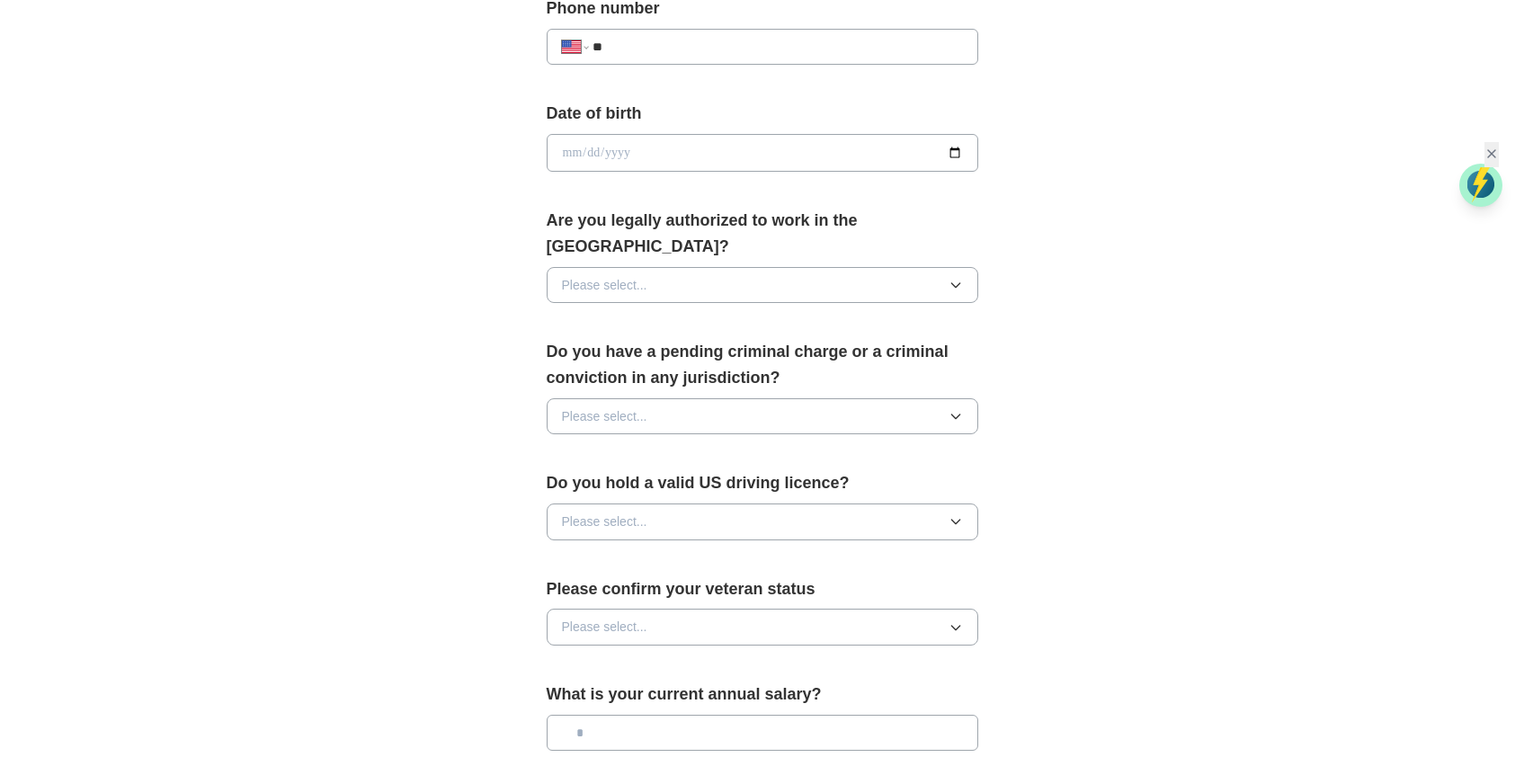
click at [703, 46] on input "**" at bounding box center [778, 47] width 370 height 19
type input "**********"
click at [953, 151] on input "date" at bounding box center [762, 152] width 432 height 38
type input "**********"
click at [796, 267] on button "Please select..." at bounding box center [762, 284] width 432 height 36
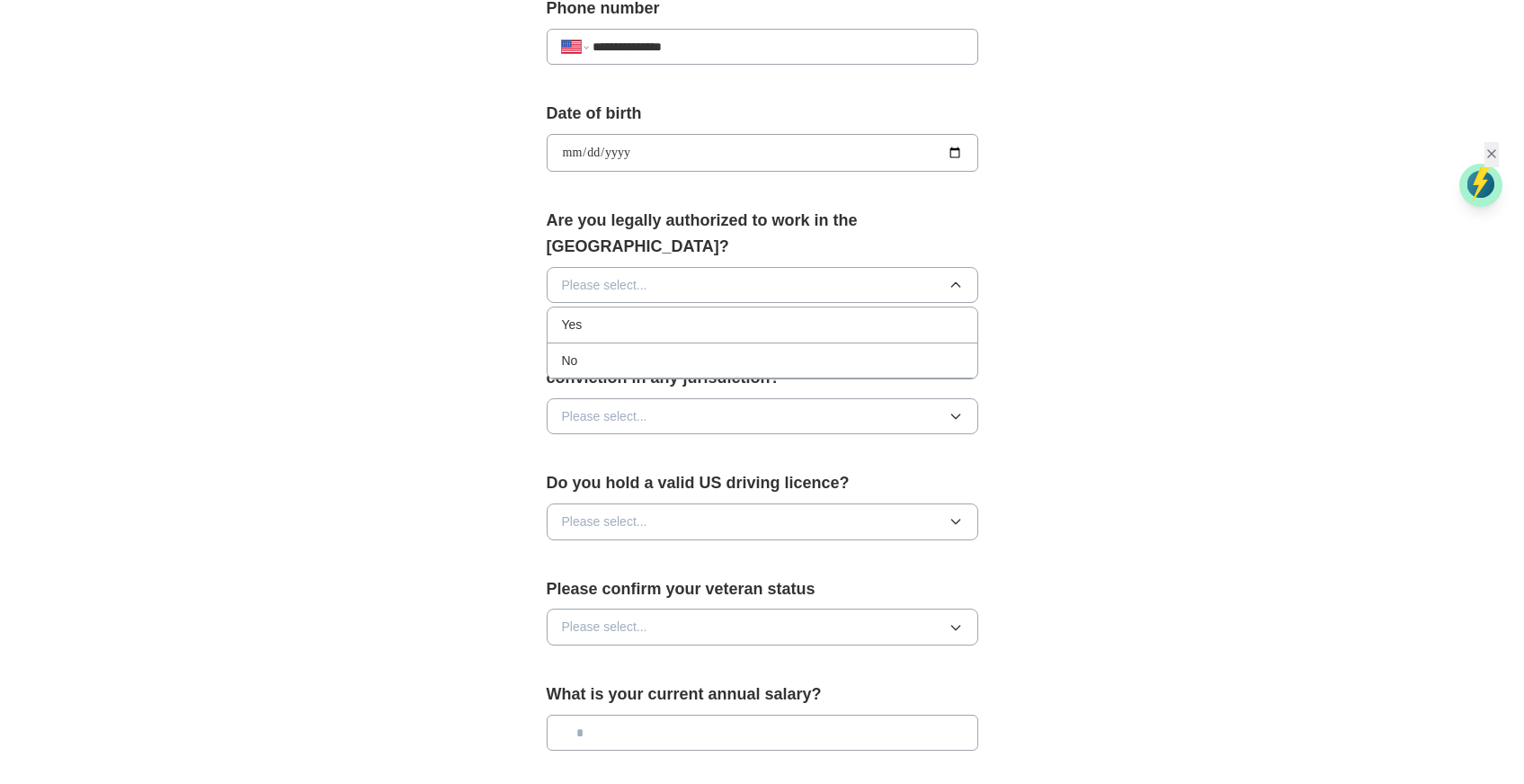
click at [739, 314] on div "Yes" at bounding box center [762, 324] width 401 height 19
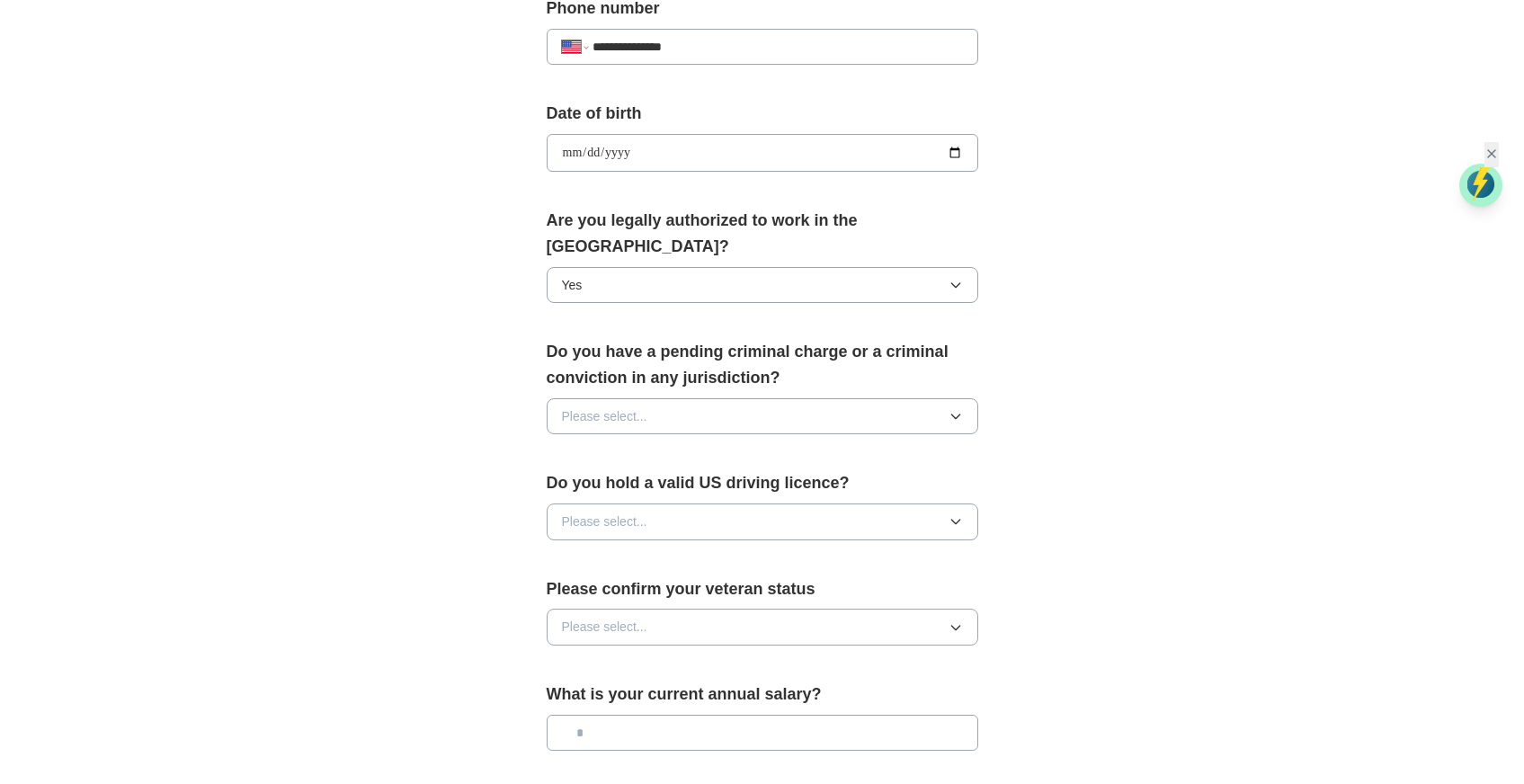
click at [745, 367] on div "Do you have a pending criminal charge or a criminal conviction in any jurisdict…" at bounding box center [762, 393] width 432 height 110
click at [740, 398] on button "Please select..." at bounding box center [762, 415] width 432 height 36
click at [715, 474] on li "No" at bounding box center [762, 492] width 430 height 35
click at [715, 504] on button "Please select..." at bounding box center [762, 521] width 432 height 36
click at [693, 587] on div "No" at bounding box center [762, 597] width 401 height 19
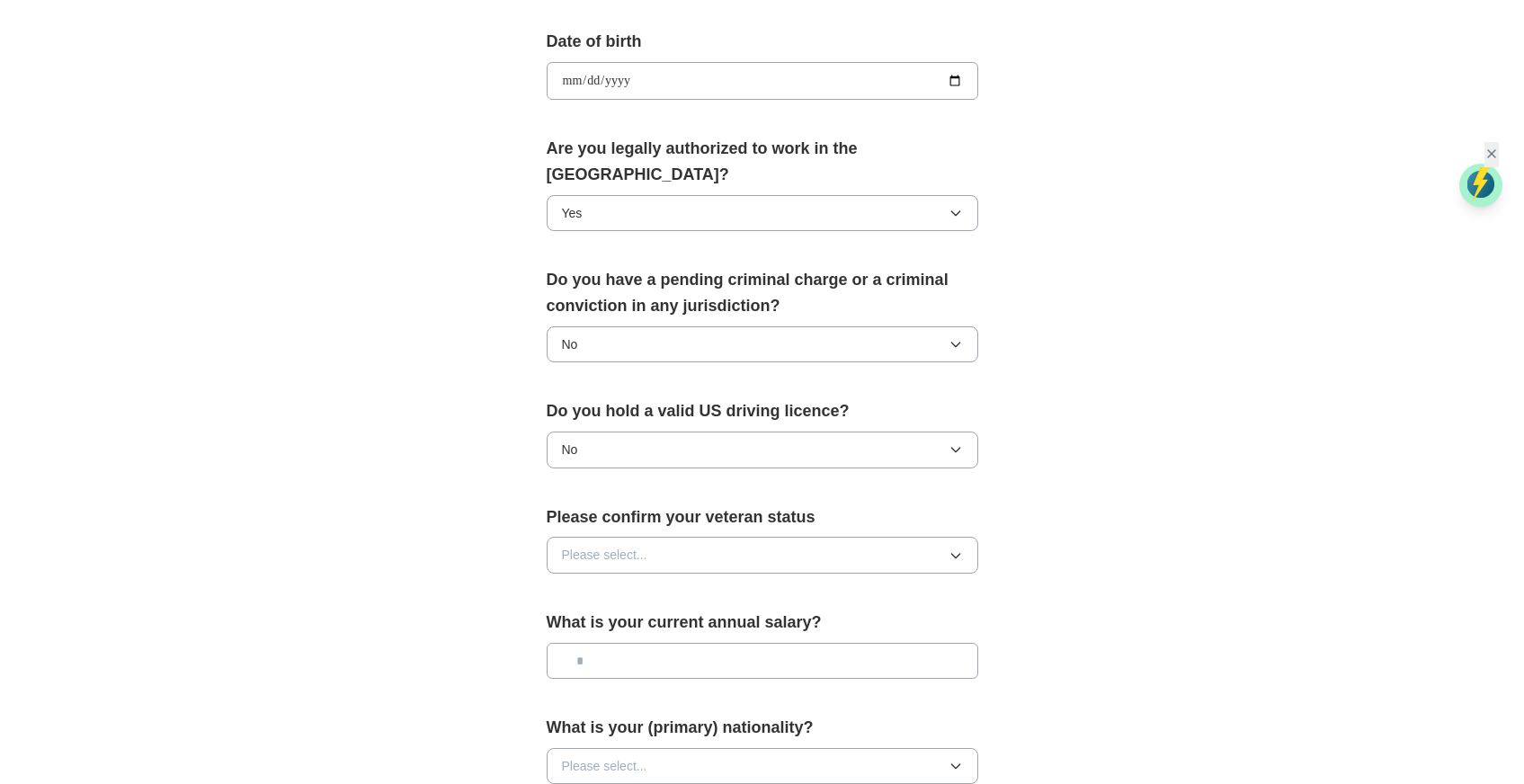
scroll to position [871, 0]
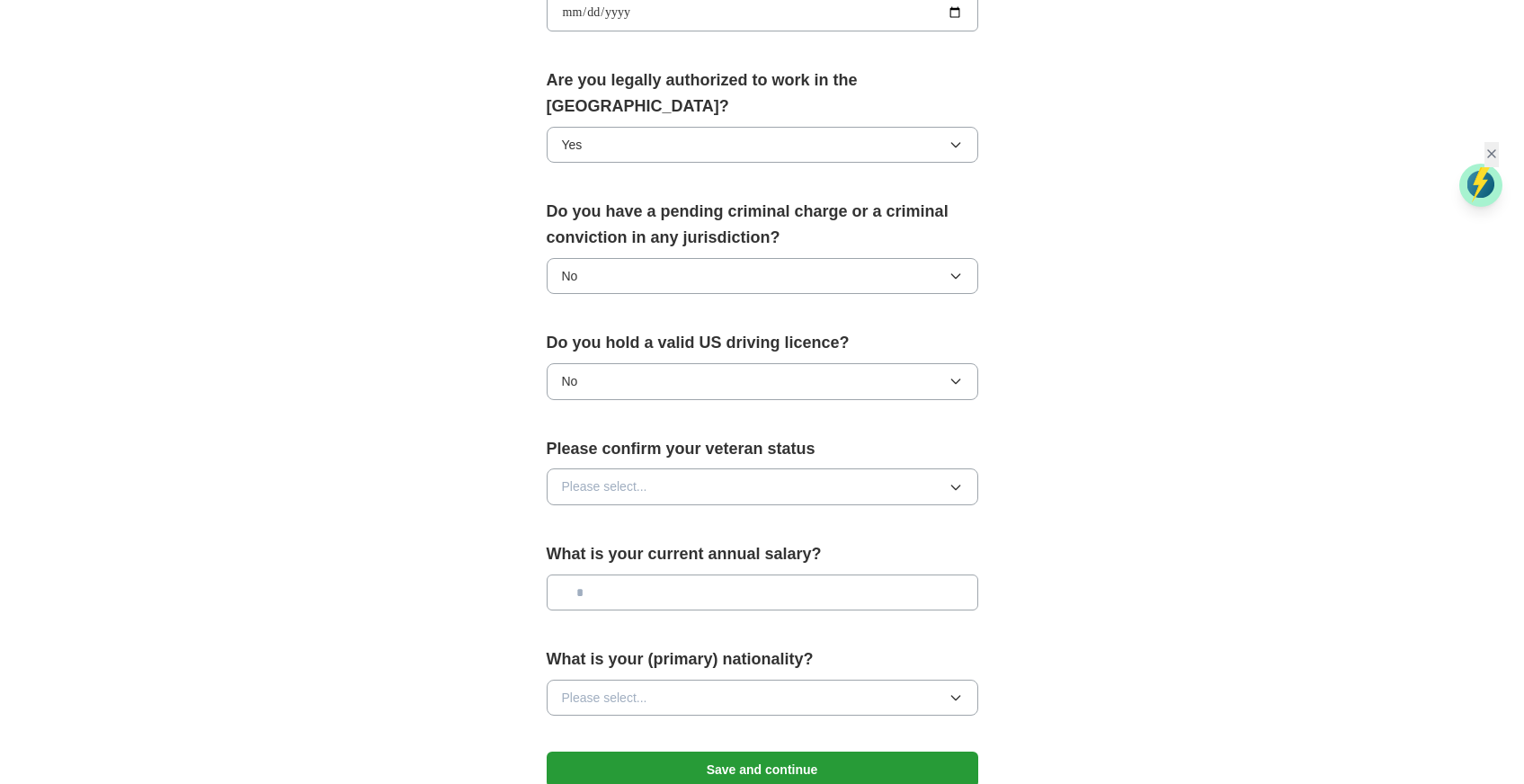
click at [666, 469] on button "Please select..." at bounding box center [762, 486] width 432 height 36
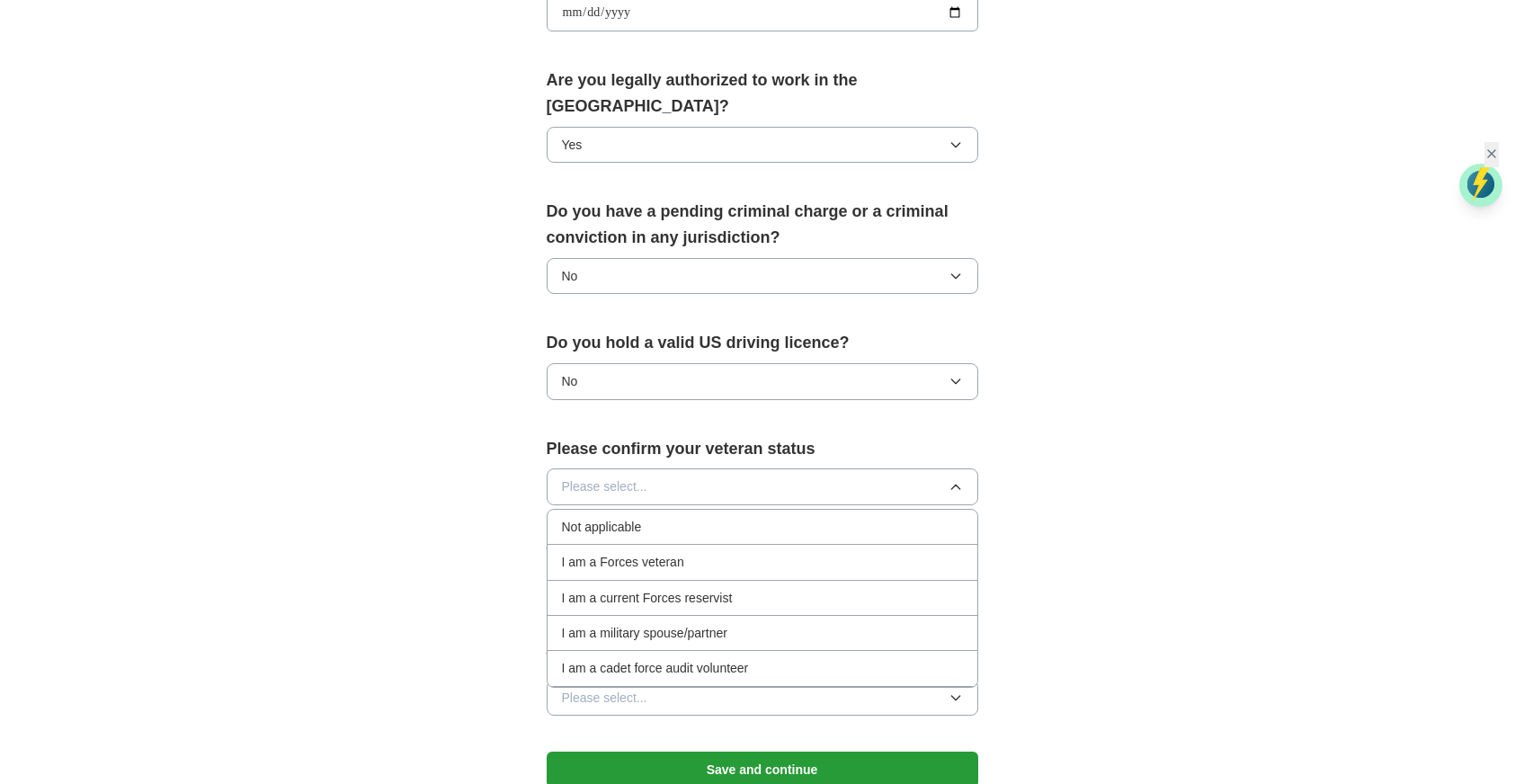
click at [675, 509] on li "Not applicable" at bounding box center [762, 527] width 430 height 35
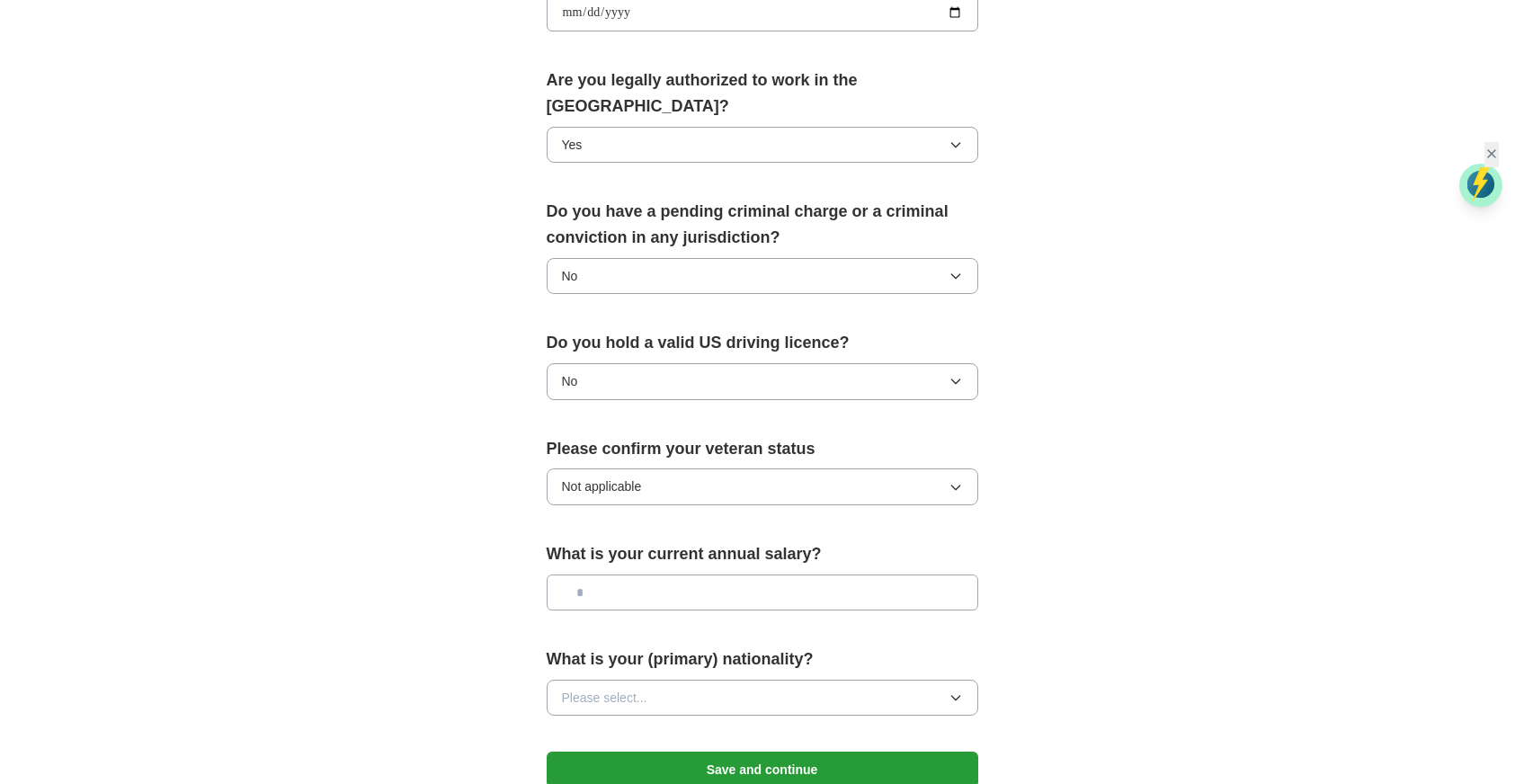
click at [688, 574] on input "text" at bounding box center [762, 592] width 432 height 36
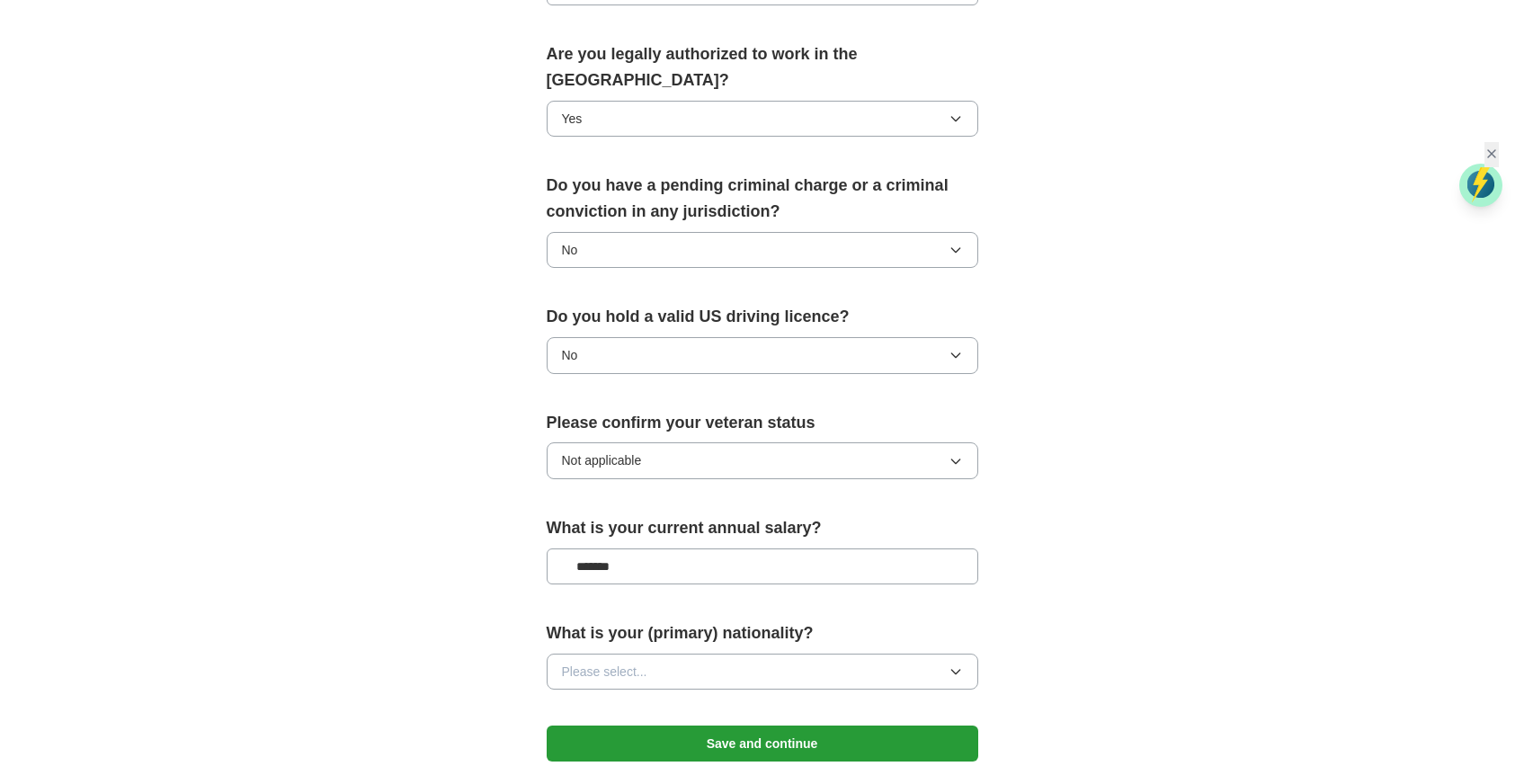
scroll to position [997, 0]
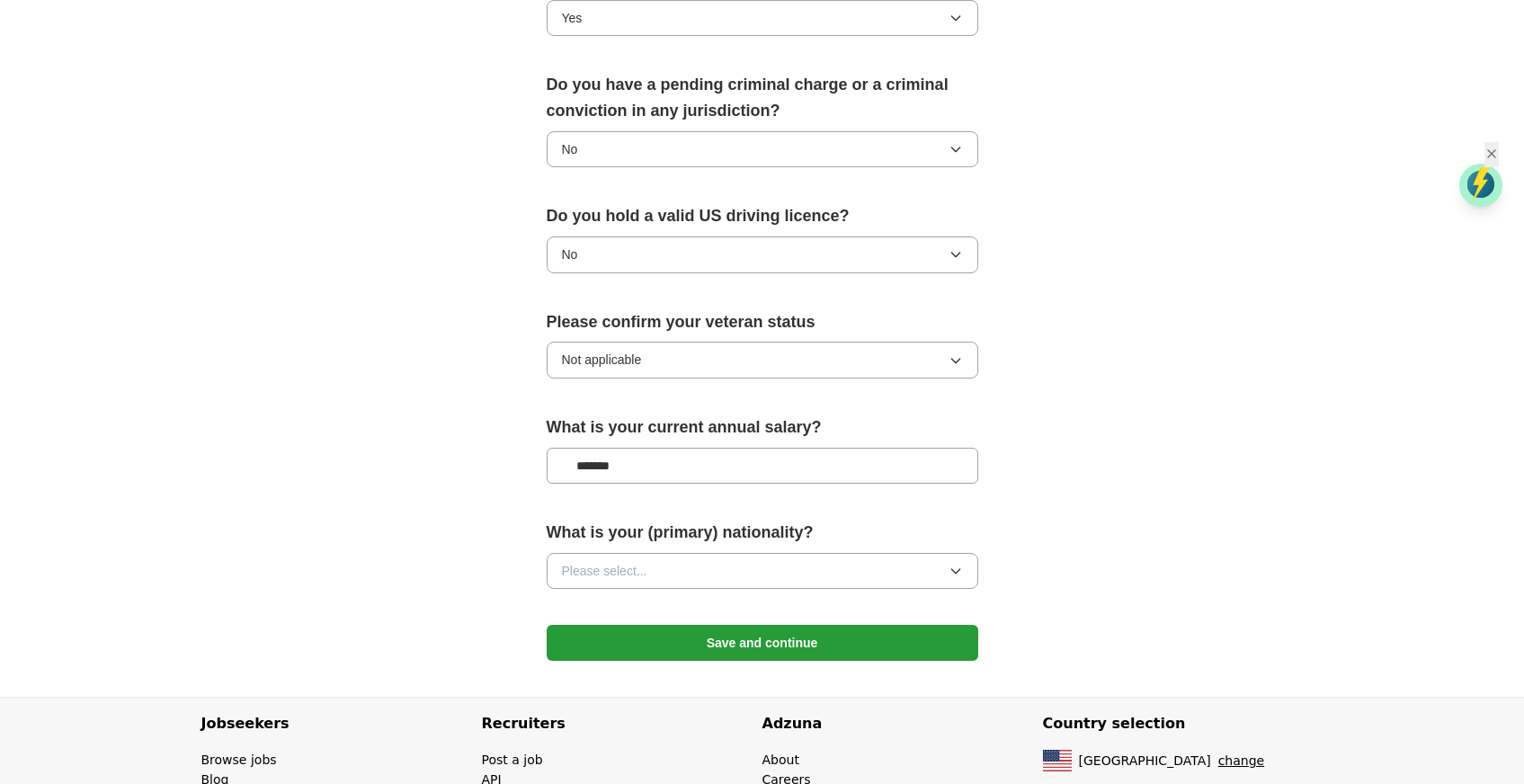
type input "*******"
click at [689, 625] on button "Save and continue" at bounding box center [762, 642] width 432 height 36
click at [678, 553] on button "Please select..." at bounding box center [762, 571] width 432 height 36
